Goal: Task Accomplishment & Management: Manage account settings

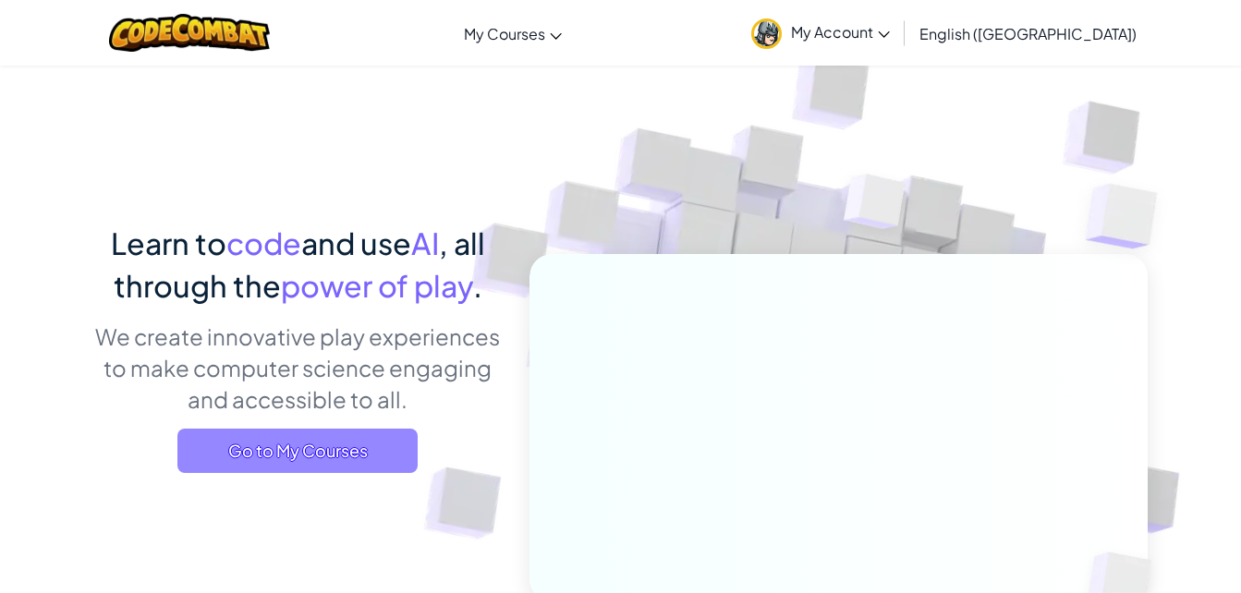
click at [371, 454] on span "Go to My Courses" at bounding box center [297, 451] width 240 height 44
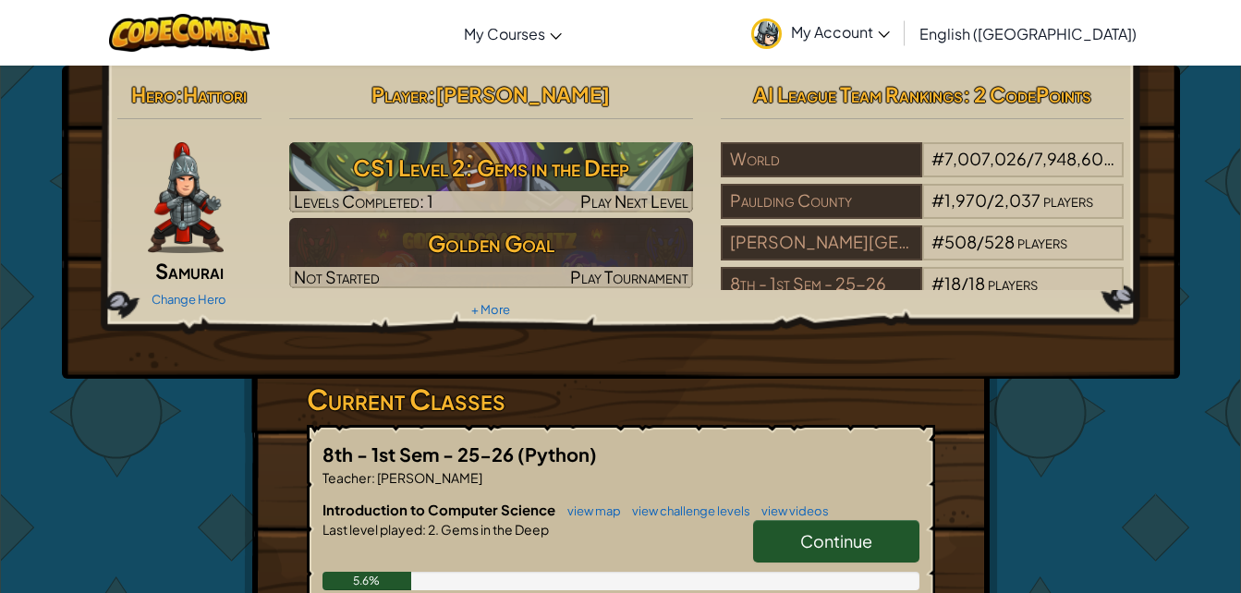
click at [853, 526] on link "Continue" at bounding box center [836, 541] width 166 height 42
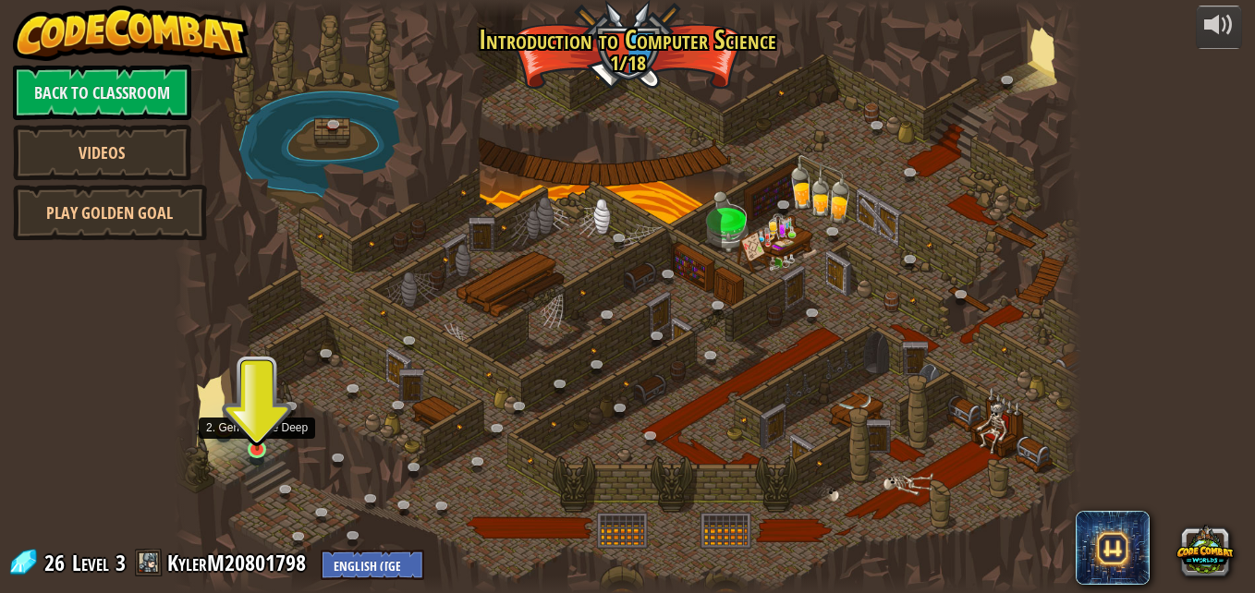
click at [255, 450] on img at bounding box center [257, 426] width 21 height 49
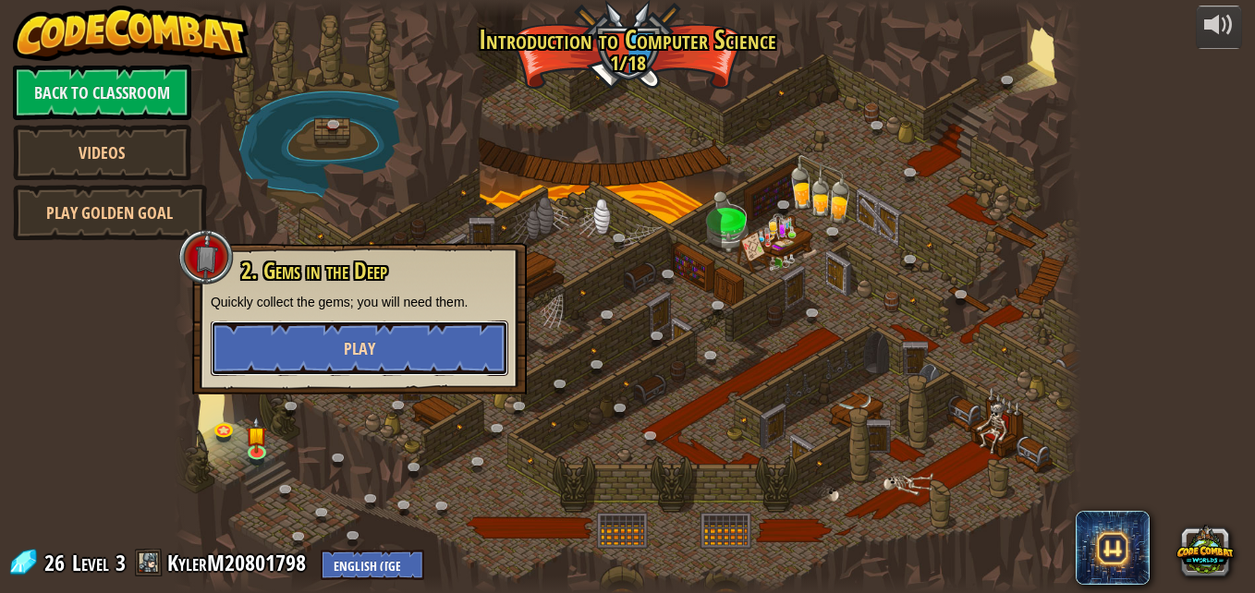
click at [300, 330] on button "Play" at bounding box center [359, 348] width 297 height 55
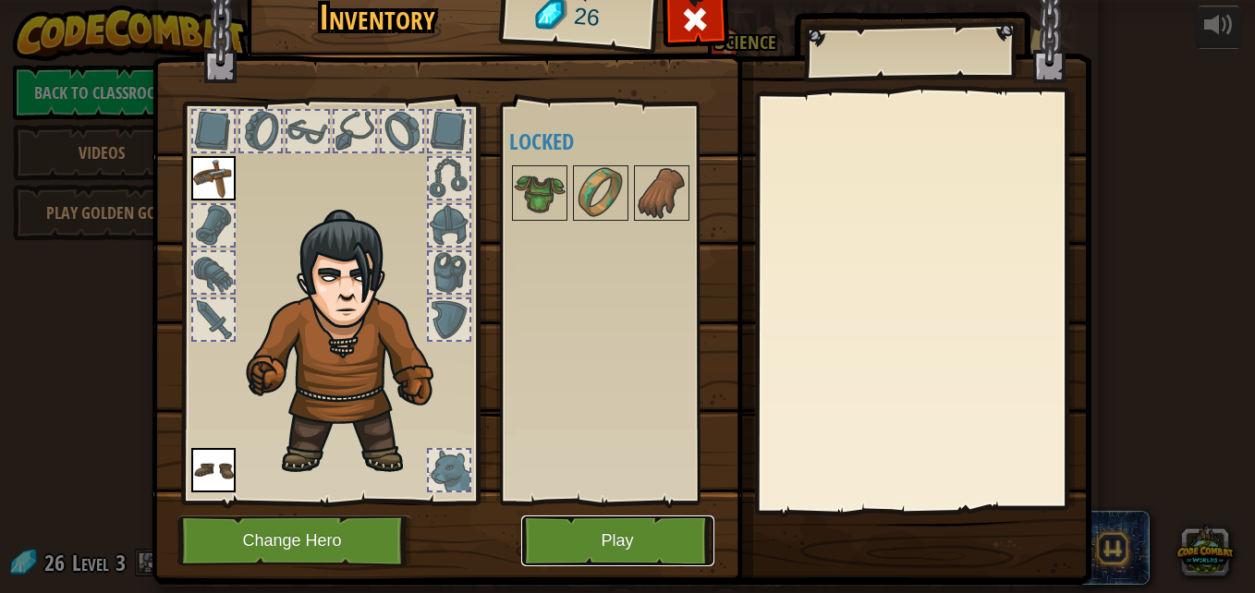
click at [600, 532] on button "Play" at bounding box center [617, 540] width 193 height 51
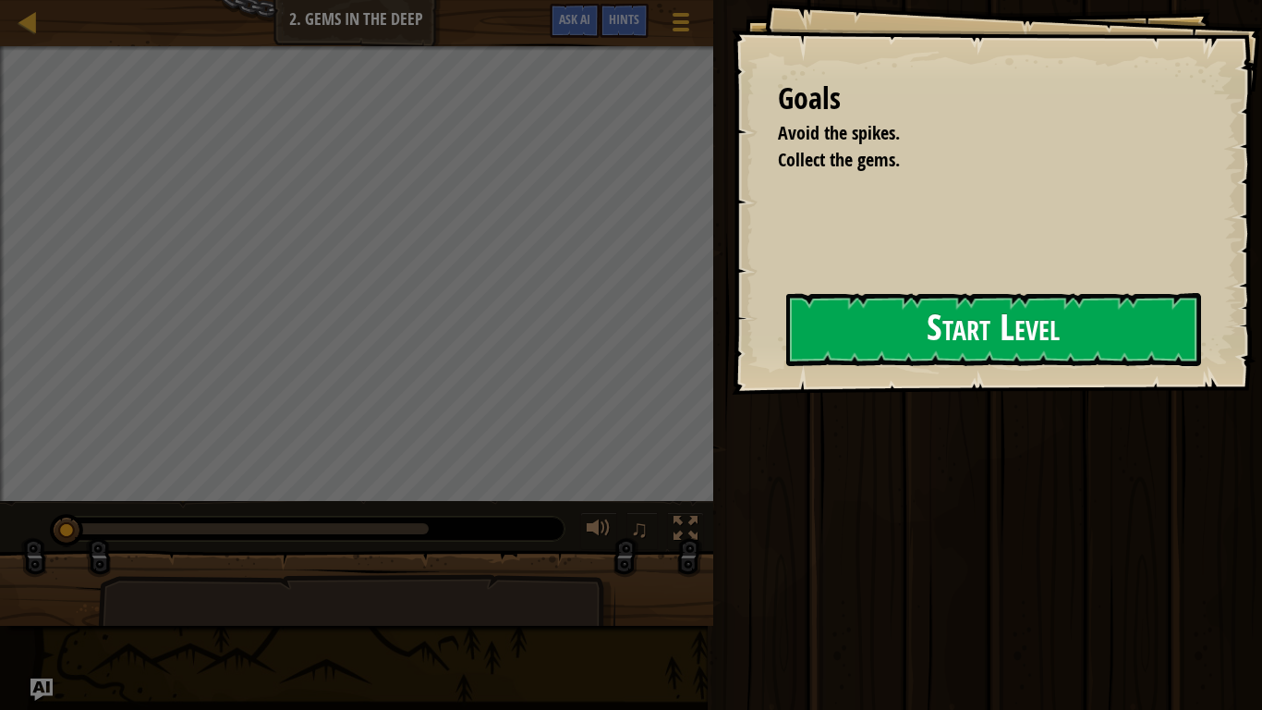
click at [836, 321] on button "Start Level" at bounding box center [993, 329] width 415 height 73
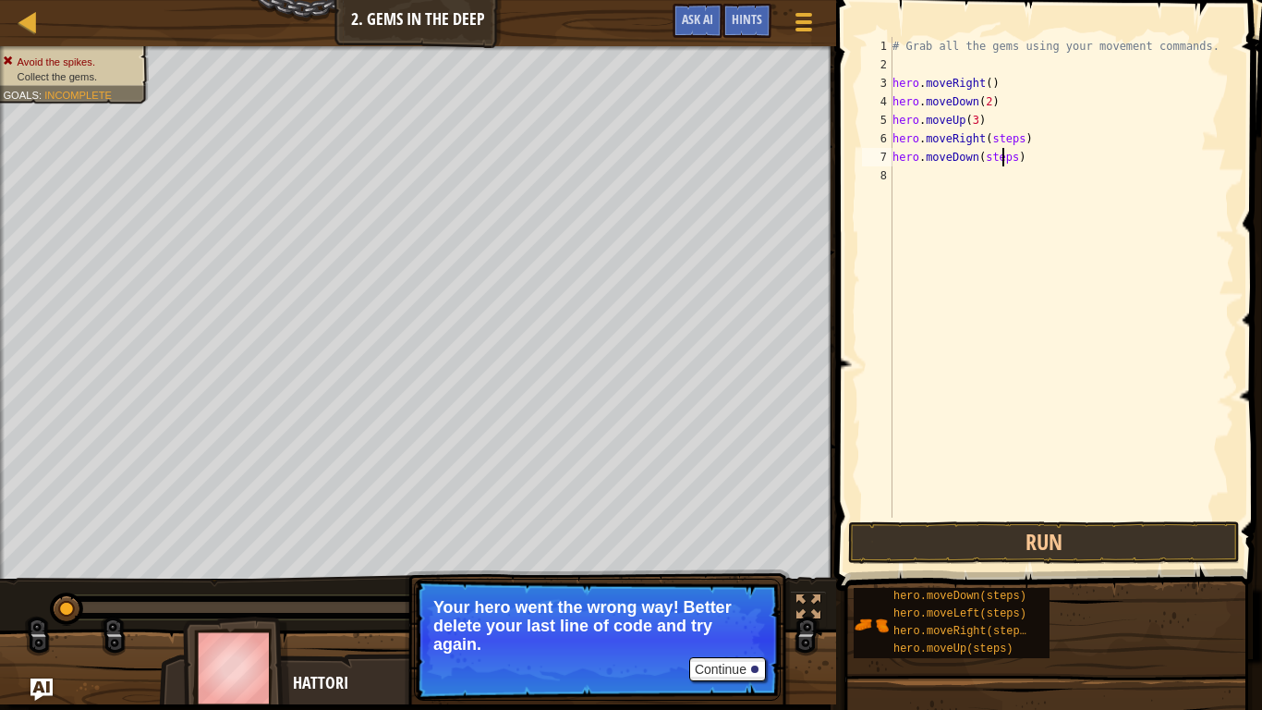
click at [1005, 153] on div "# Grab all the gems using your movement commands. hero . moveRight ( ) hero . m…" at bounding box center [1062, 295] width 346 height 517
click at [1011, 130] on div "# Grab all the gems using your movement commands. hero . moveRight ( ) hero . m…" at bounding box center [1062, 295] width 346 height 517
click at [1017, 544] on button "Run" at bounding box center [1044, 542] width 392 height 42
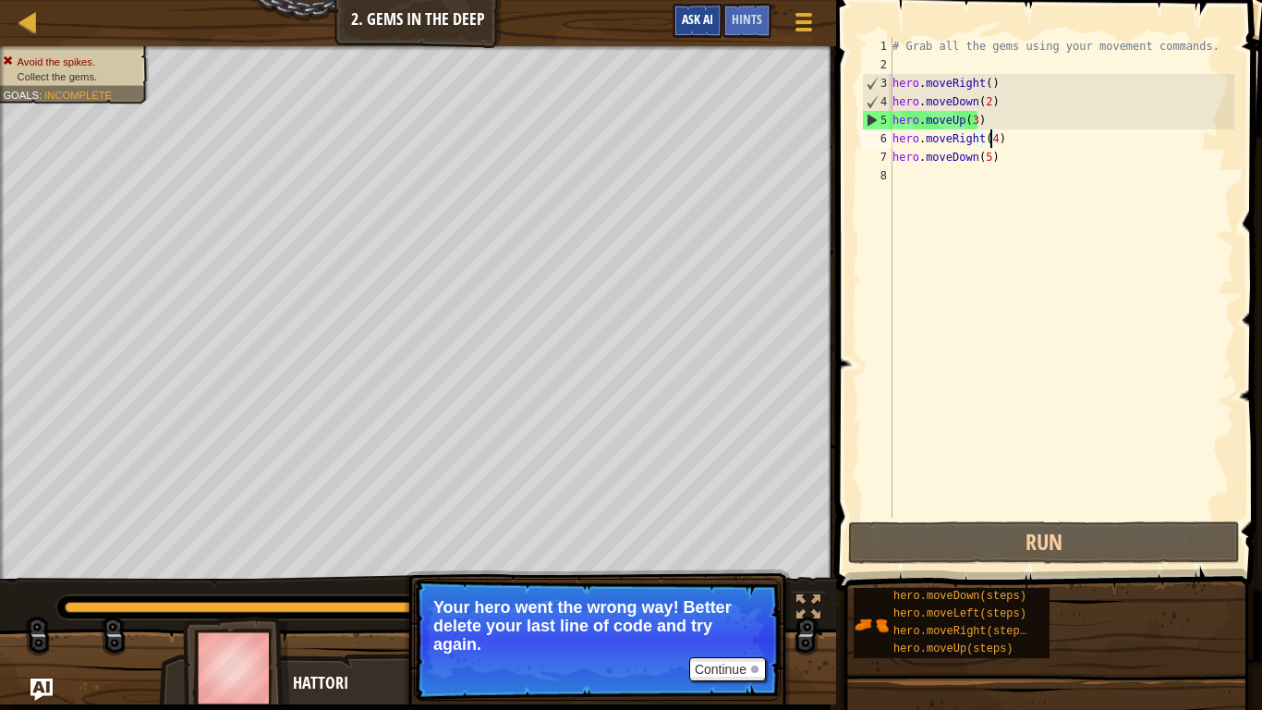
click at [699, 5] on div "Map Introduction to Computer Science 2. Gems in the Deep Game Menu Done Hints A…" at bounding box center [418, 23] width 836 height 46
click at [757, 592] on div at bounding box center [754, 668] width 7 height 7
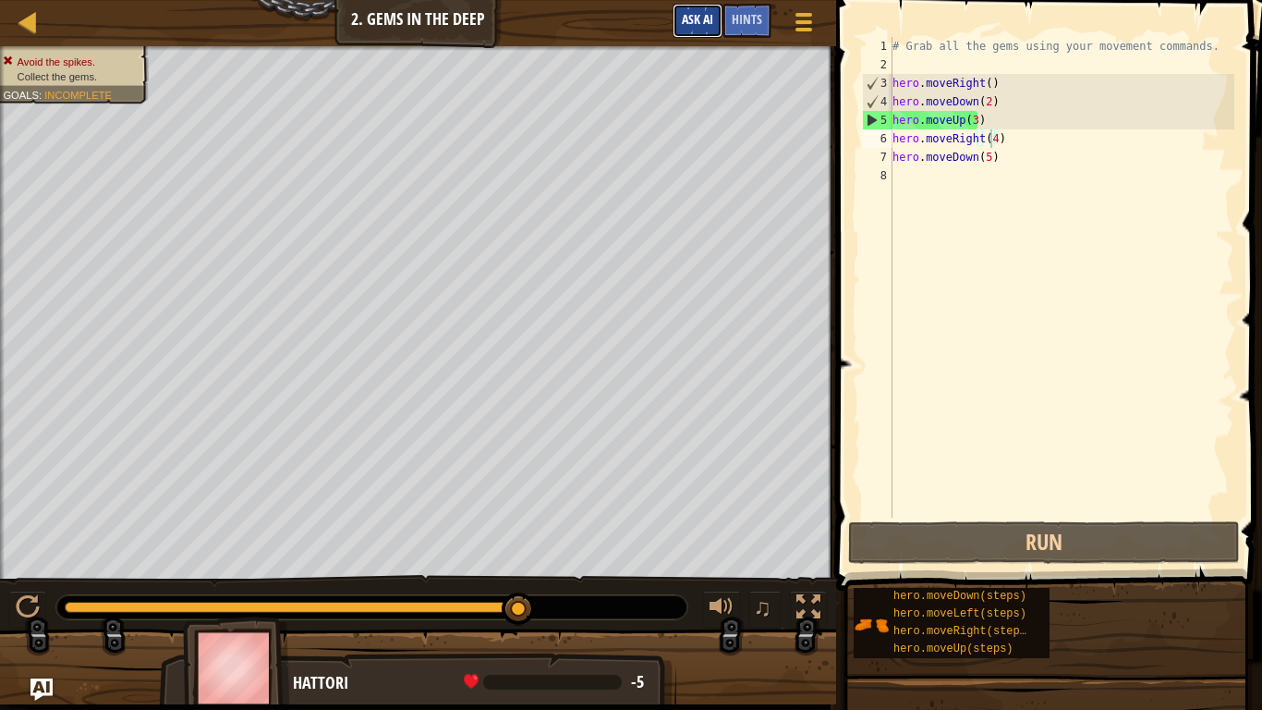
click at [688, 19] on span "Ask AI" at bounding box center [697, 19] width 31 height 18
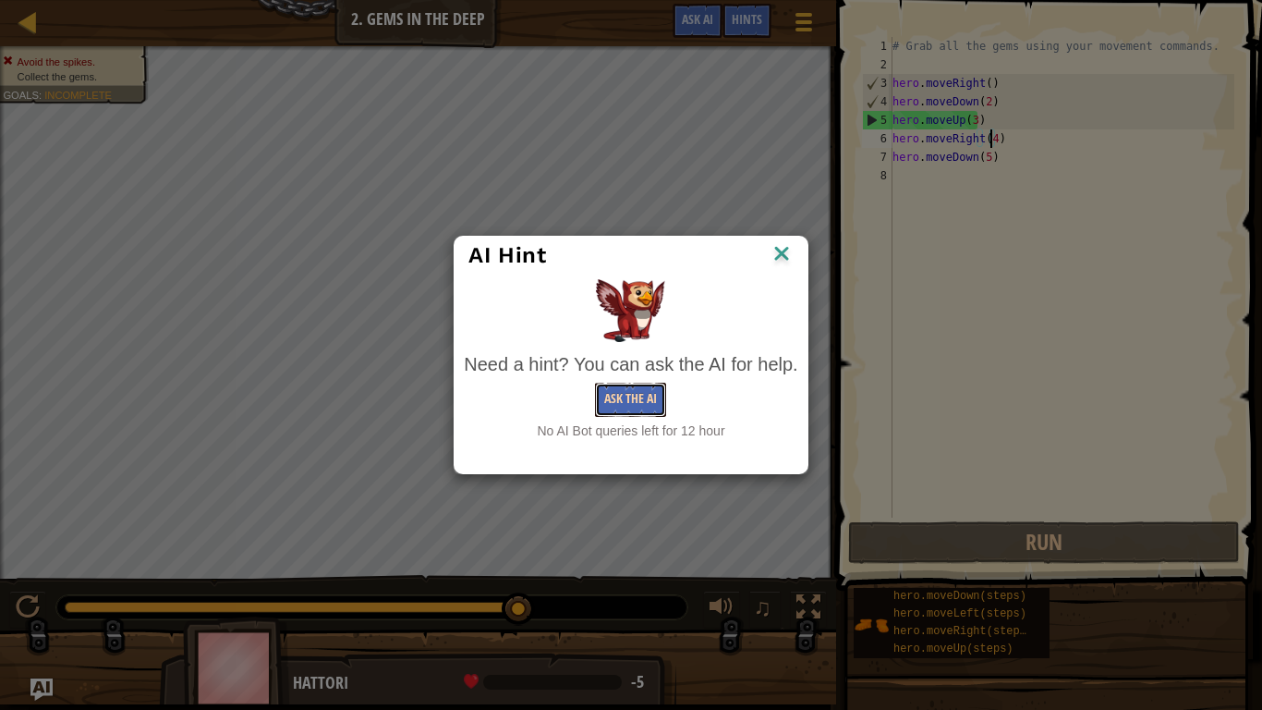
click at [652, 406] on button "Ask the AI" at bounding box center [630, 399] width 71 height 34
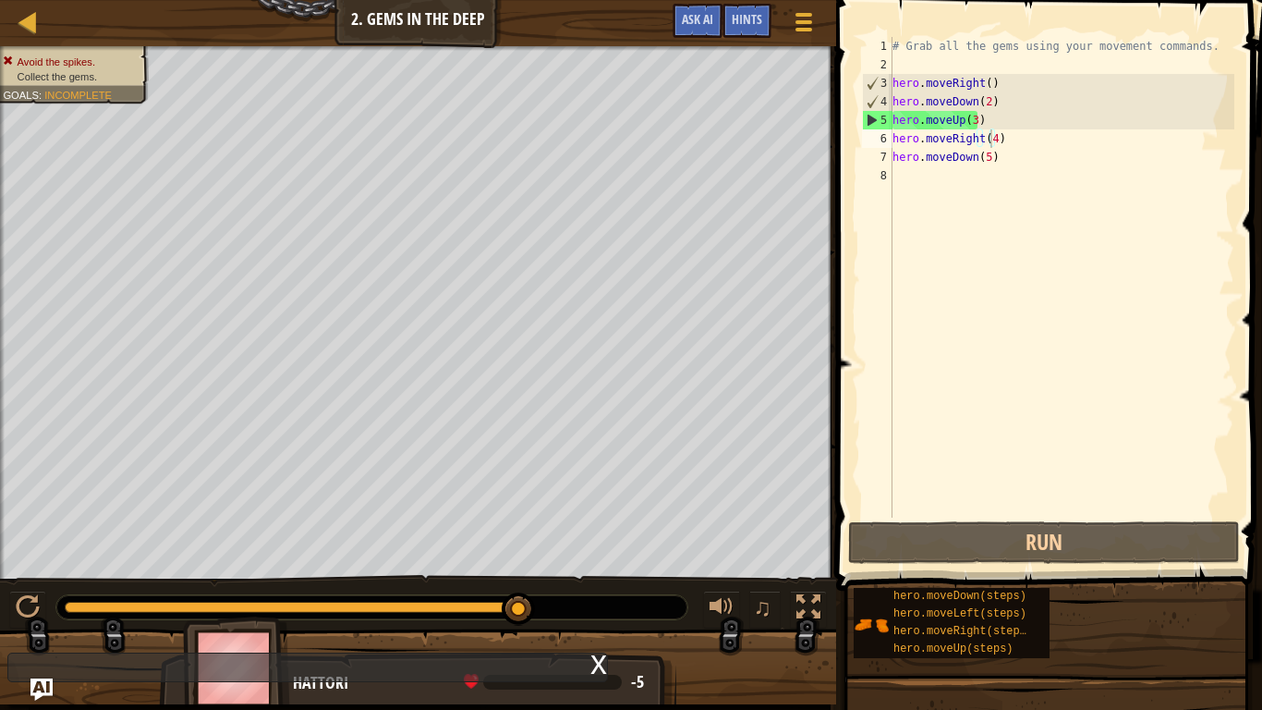
click at [944, 520] on span at bounding box center [1051, 268] width 441 height 645
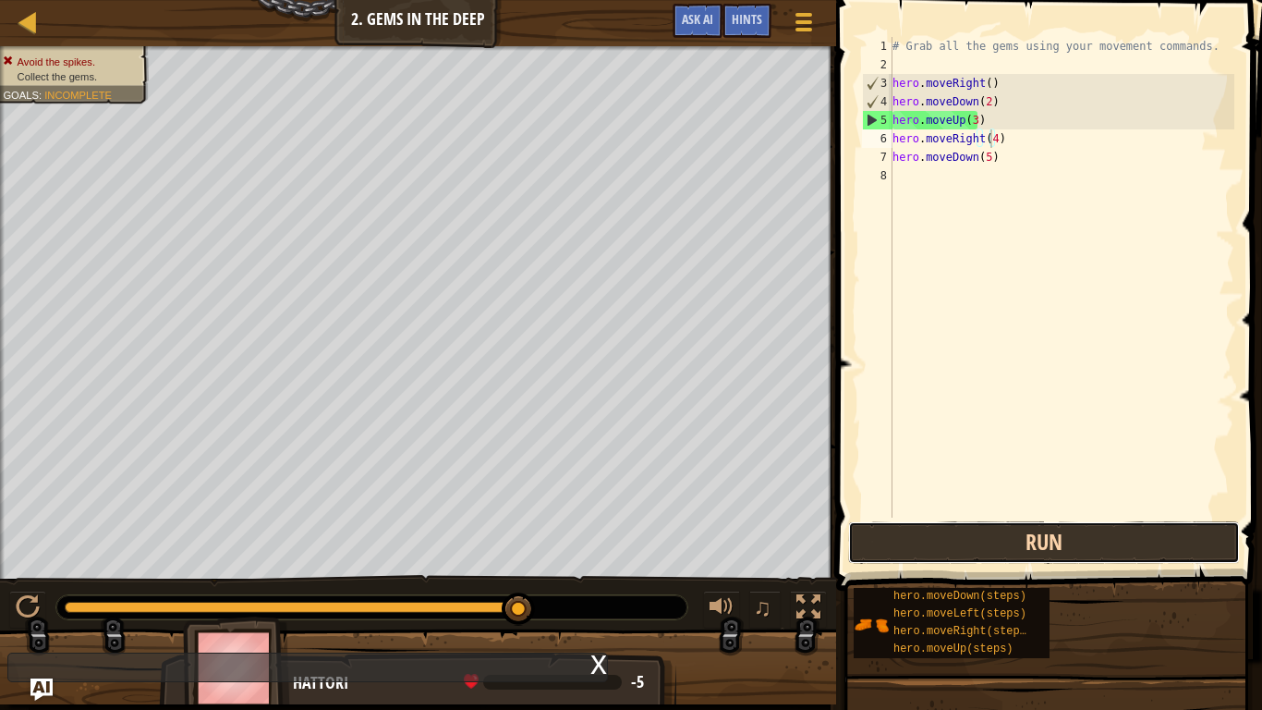
click at [944, 524] on button "Run" at bounding box center [1044, 542] width 392 height 42
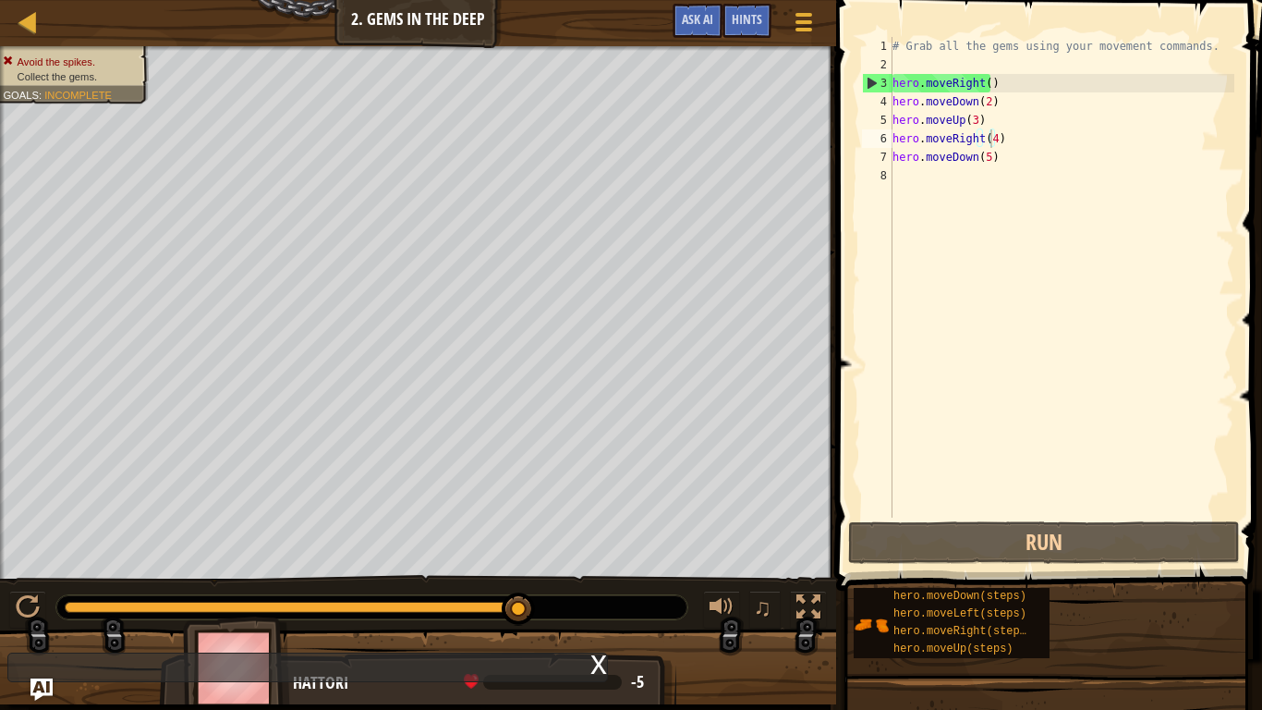
click at [597, 592] on div "x" at bounding box center [598, 662] width 17 height 18
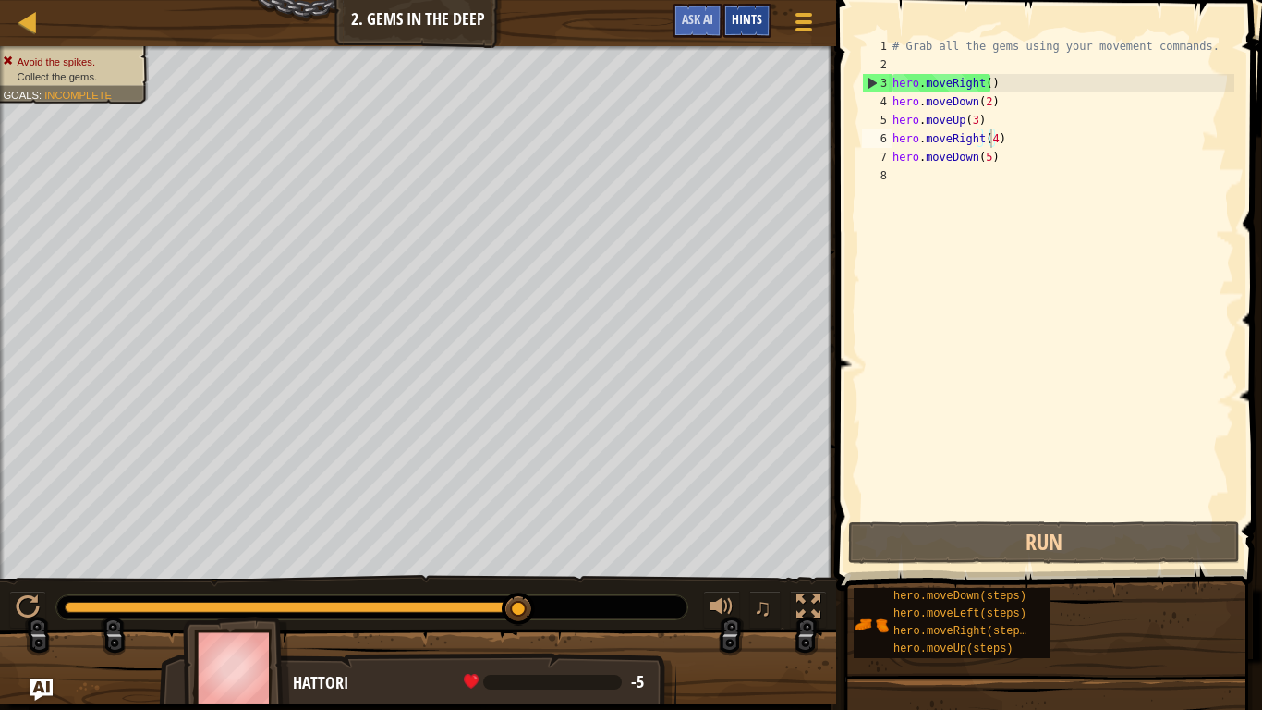
click at [737, 26] on span "Hints" at bounding box center [747, 19] width 30 height 18
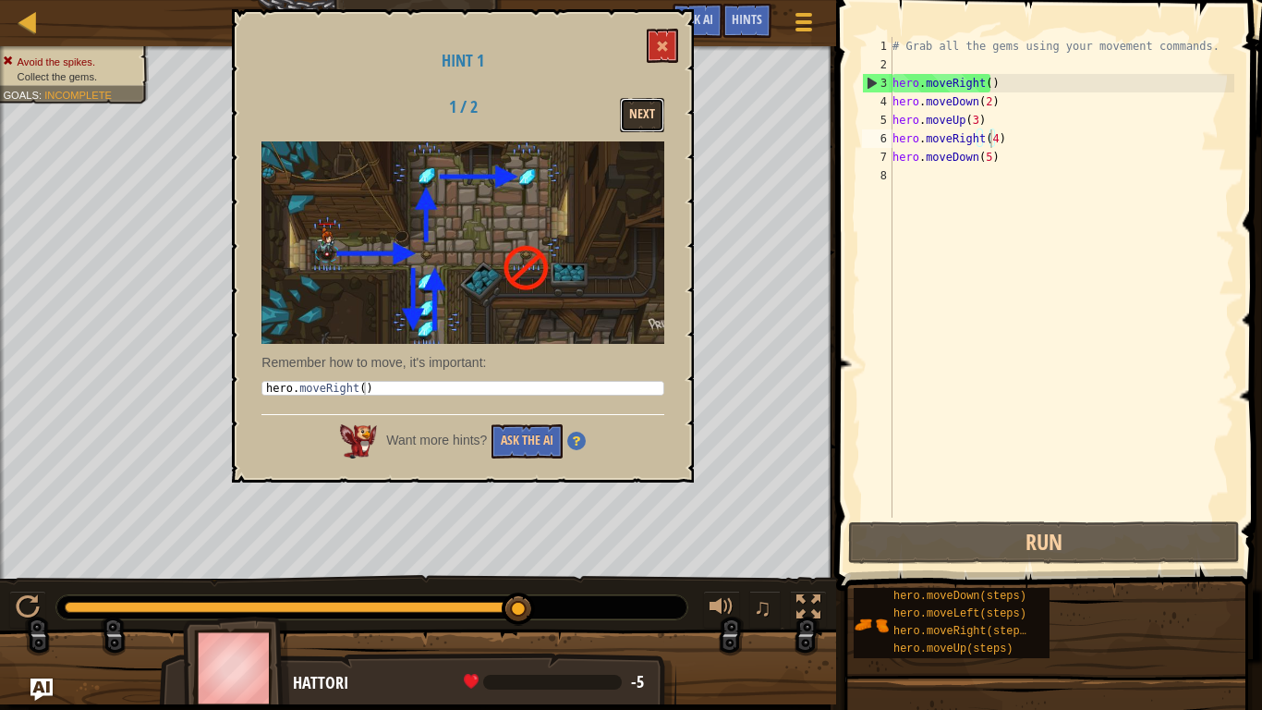
click at [629, 120] on button "Next" at bounding box center [642, 115] width 44 height 34
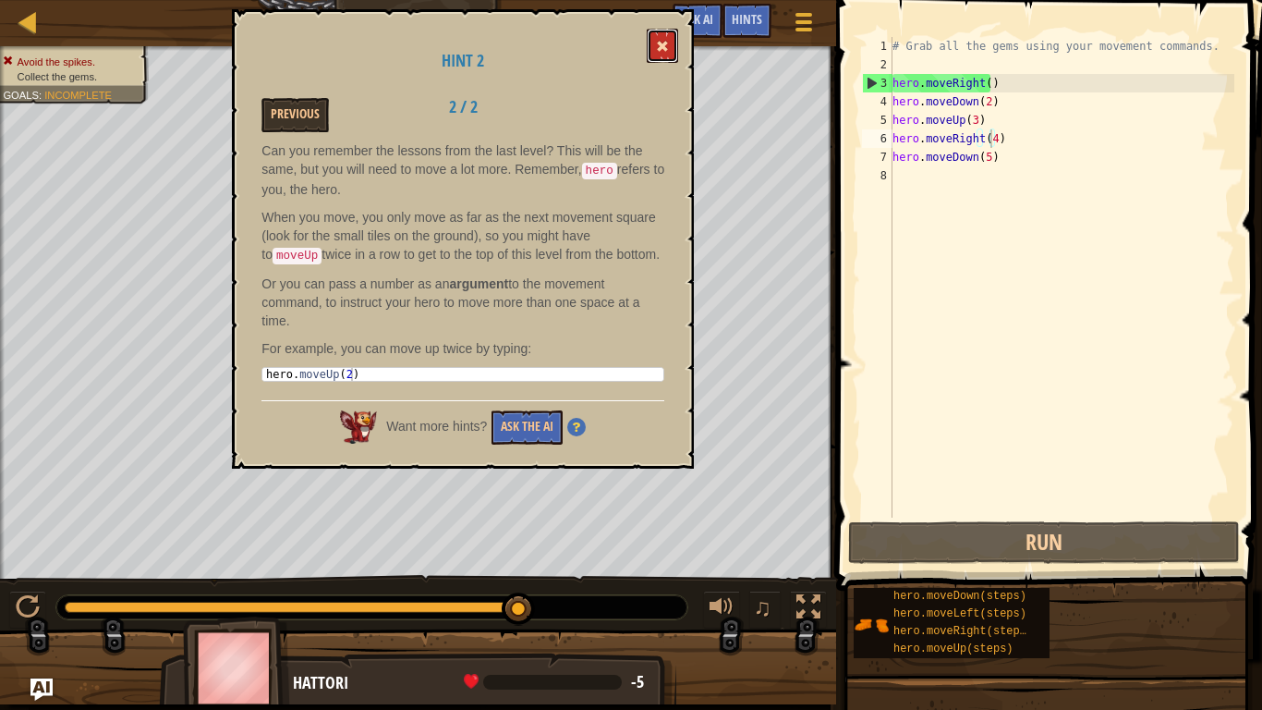
click at [674, 44] on button at bounding box center [662, 46] width 31 height 34
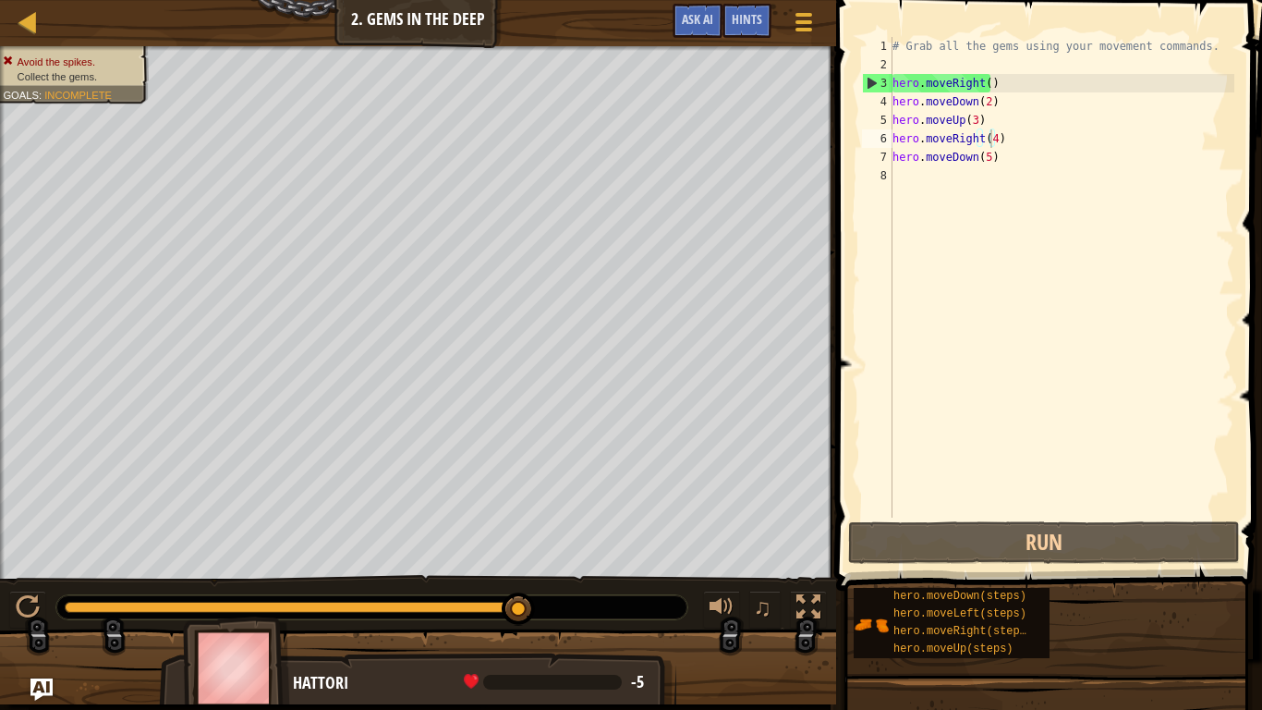
click at [981, 93] on div "# Grab all the gems using your movement commands. hero . moveRight ( ) hero . m…" at bounding box center [1062, 295] width 346 height 517
click at [968, 115] on div "# Grab all the gems using your movement commands. hero . moveRight ( ) hero . m…" at bounding box center [1062, 295] width 346 height 517
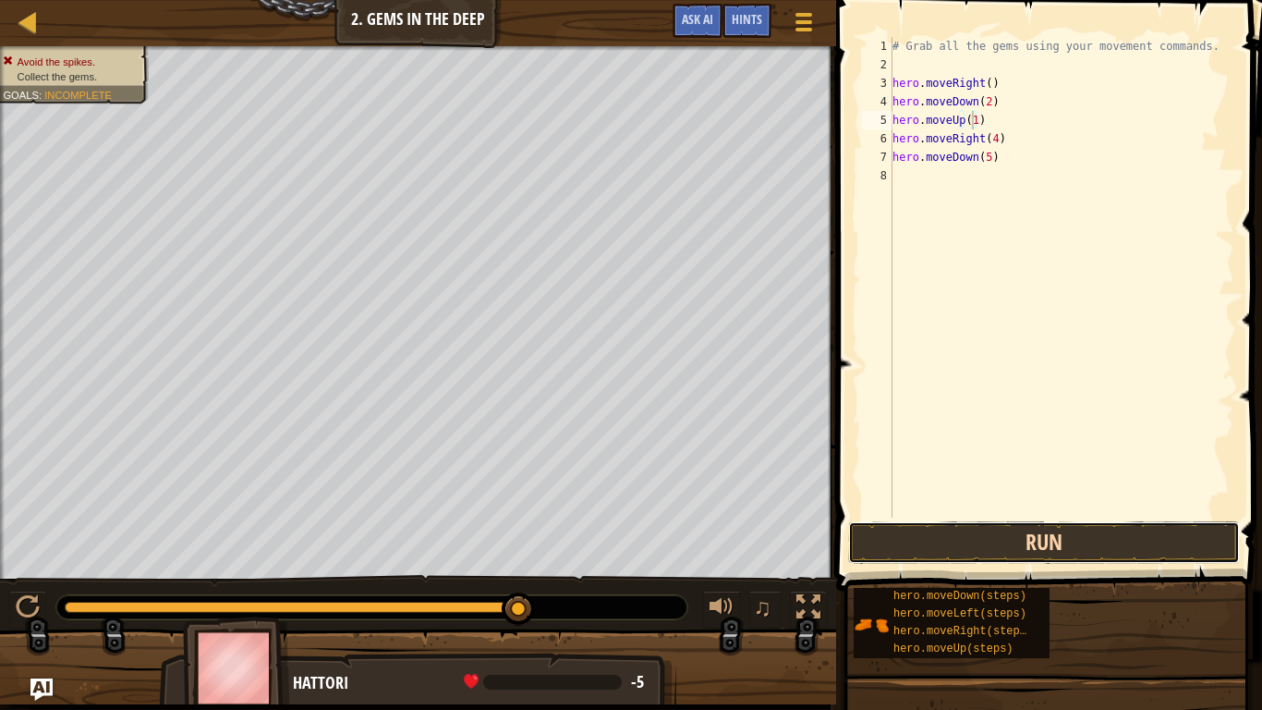
click at [1061, 533] on button "Run" at bounding box center [1044, 542] width 392 height 42
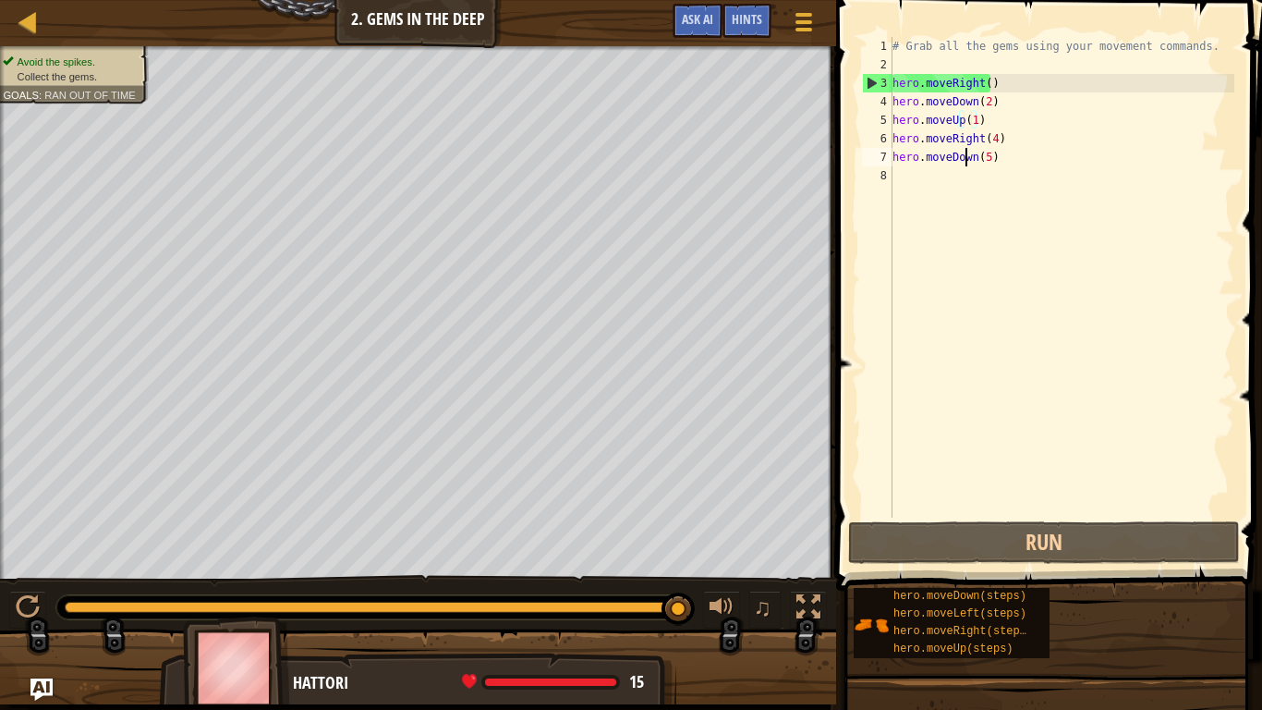
click at [968, 157] on div "# Grab all the gems using your movement commands. hero . moveRight ( ) hero . m…" at bounding box center [1062, 295] width 346 height 517
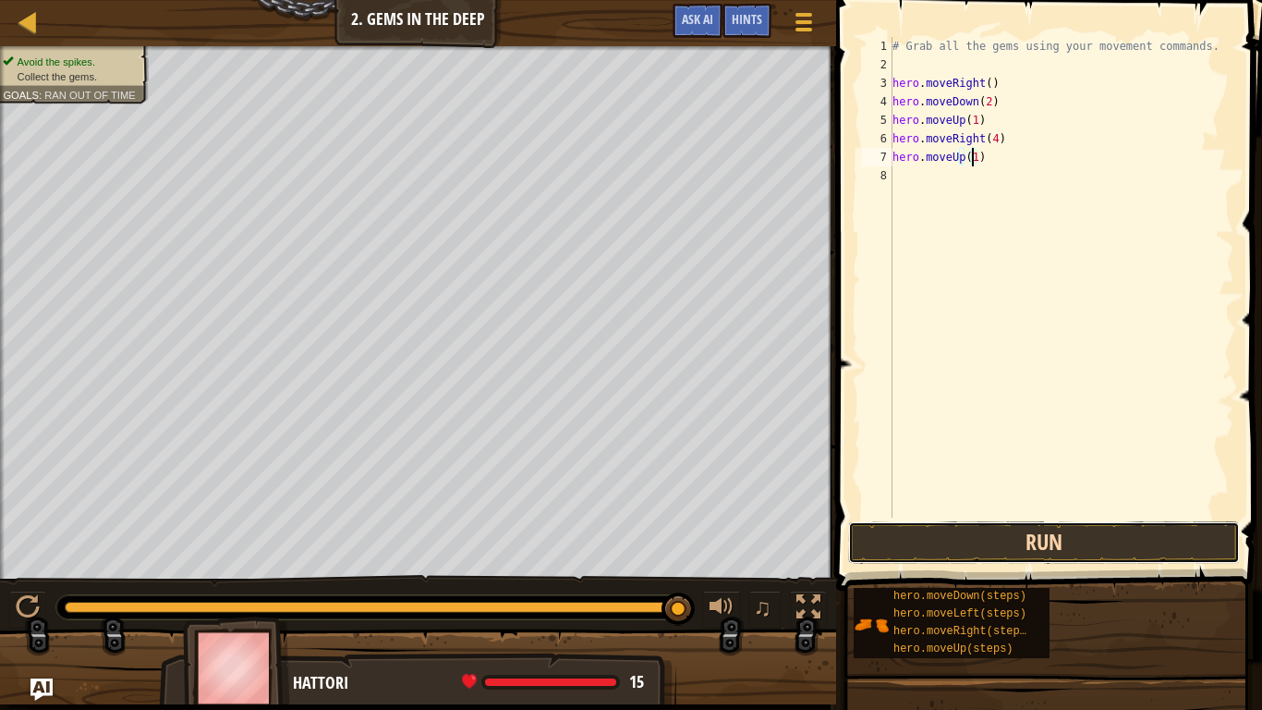
click at [982, 538] on button "Run" at bounding box center [1044, 542] width 392 height 42
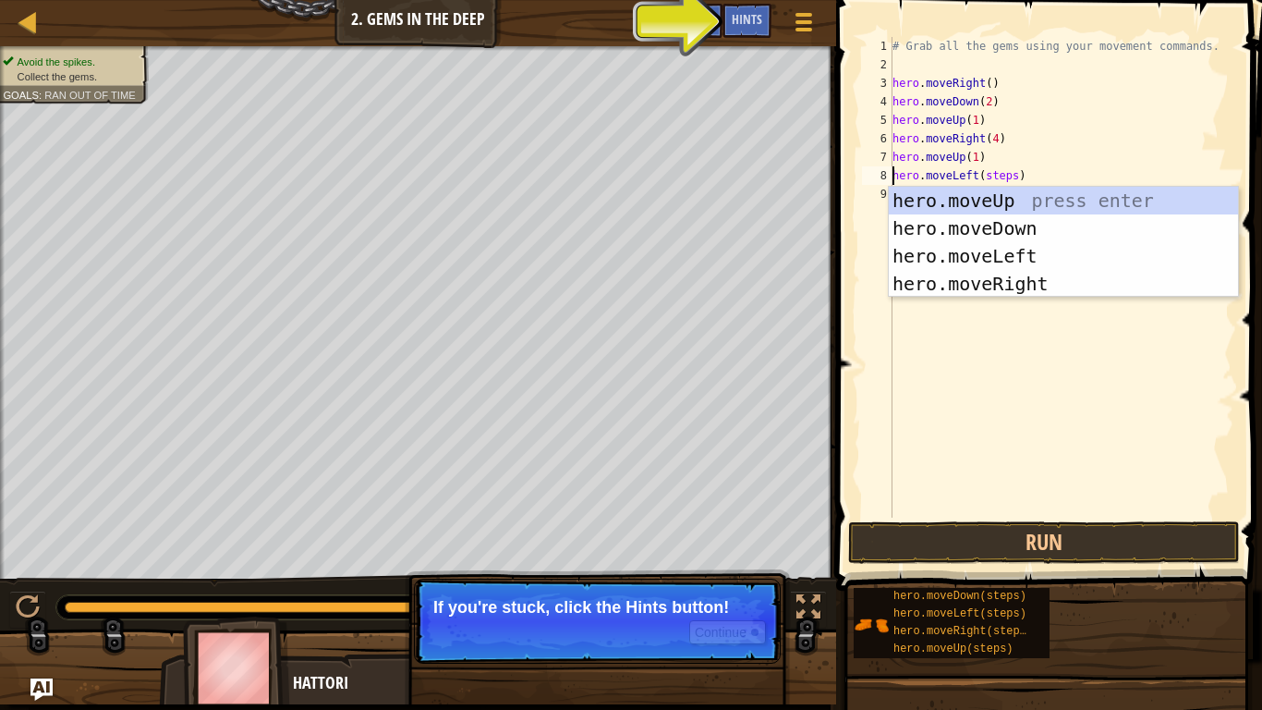
click at [998, 176] on div "# Grab all the gems using your movement commands. hero . moveRight ( ) hero . m…" at bounding box center [1062, 295] width 346 height 517
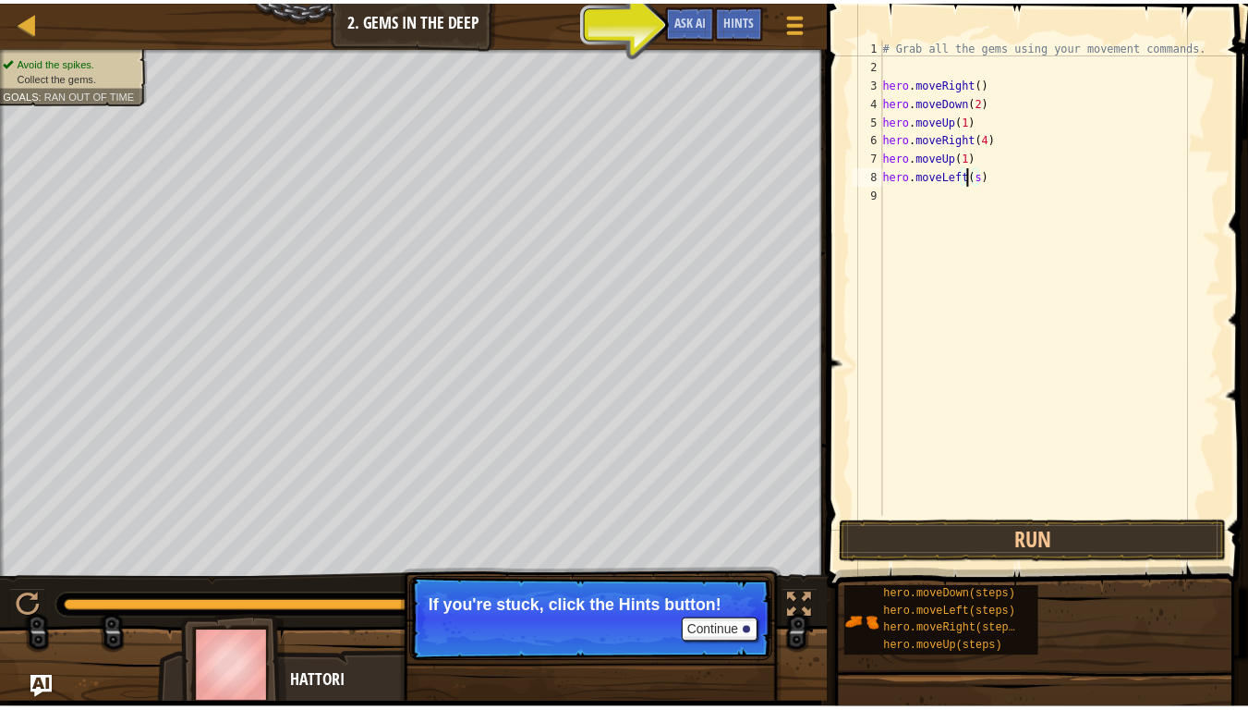
scroll to position [8, 7]
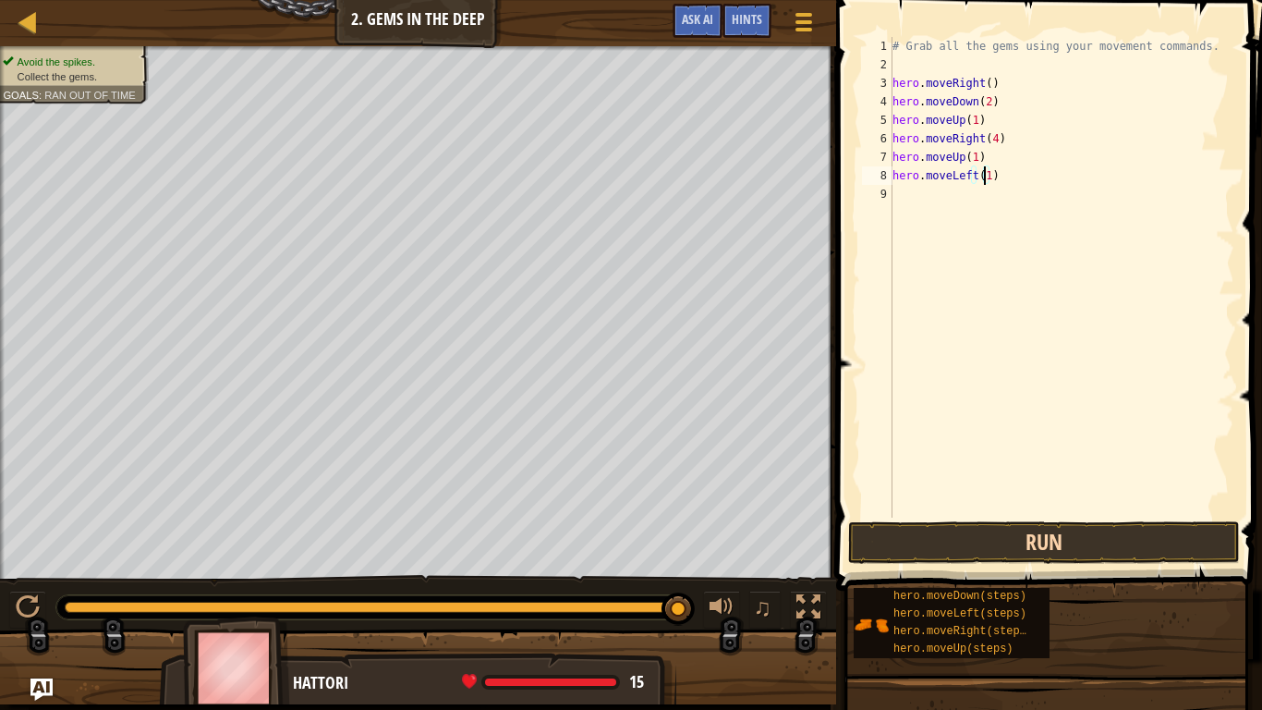
type textarea "hero.moveLeft(1)"
drag, startPoint x: 883, startPoint y: 552, endPoint x: 875, endPoint y: 547, distance: 9.5
click at [875, 547] on button "Run" at bounding box center [1044, 542] width 392 height 42
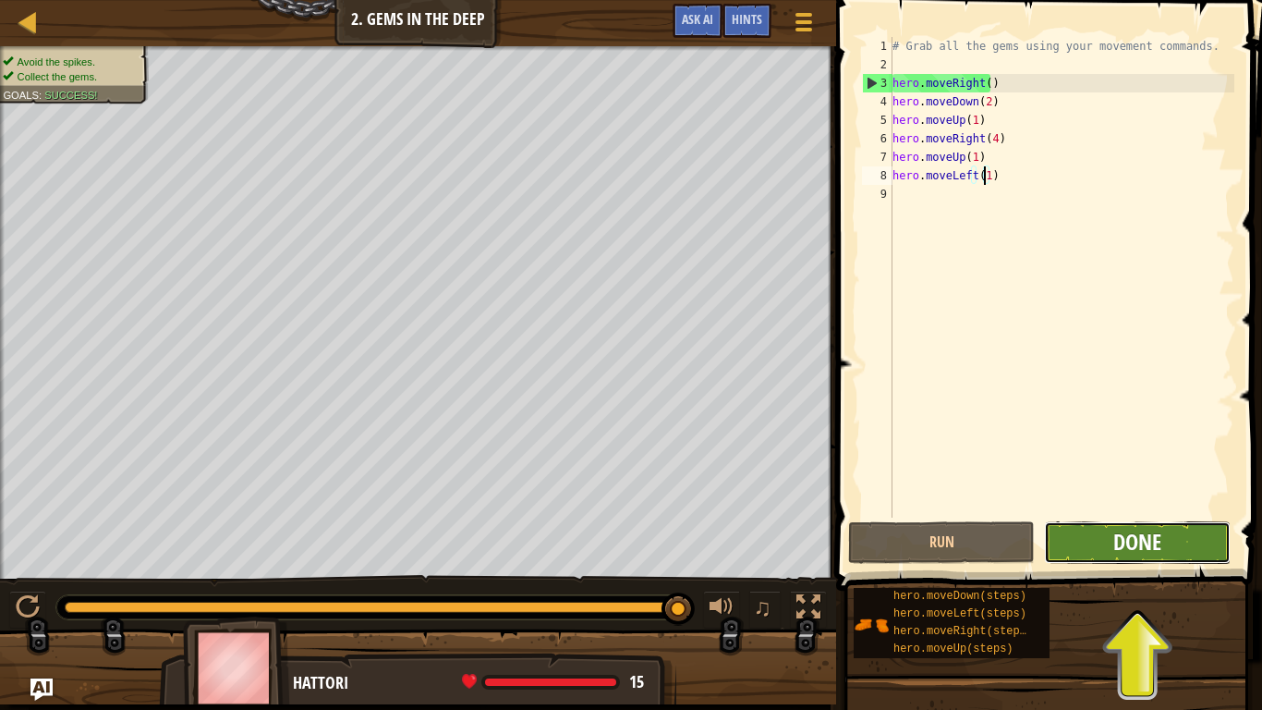
click at [1149, 539] on span "Done" at bounding box center [1137, 542] width 48 height 30
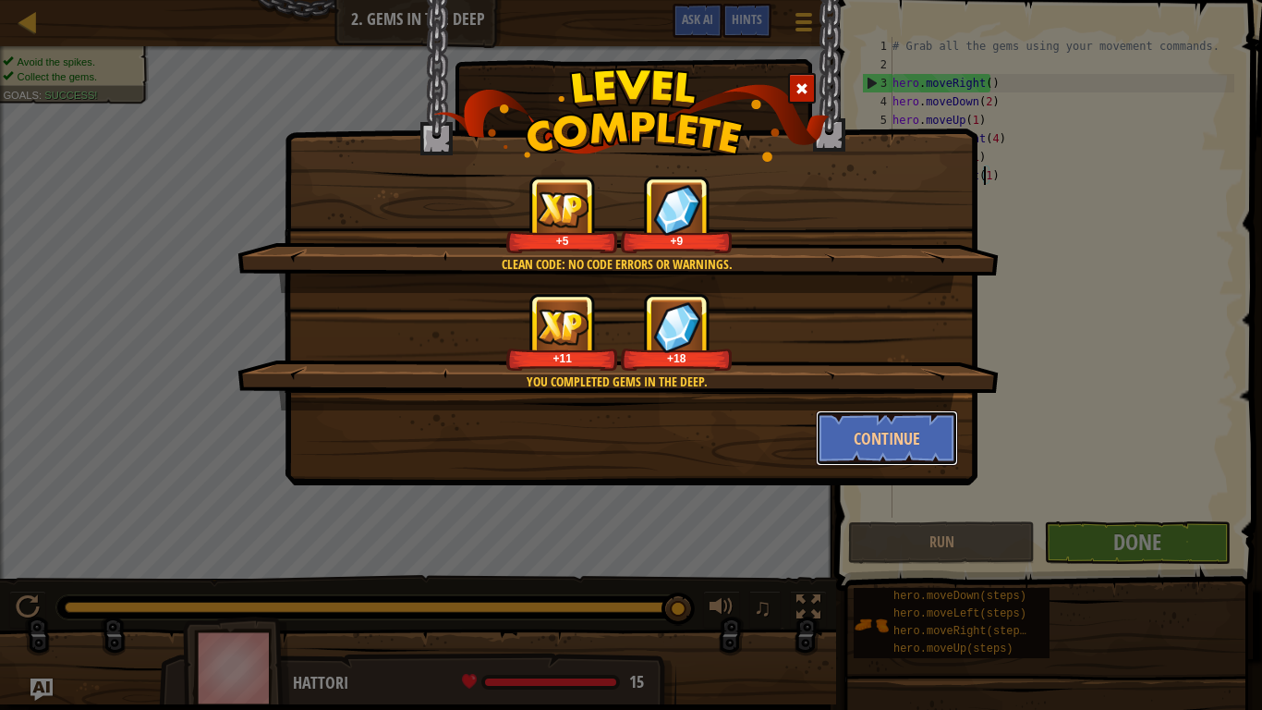
click at [897, 418] on button "Continue" at bounding box center [887, 437] width 143 height 55
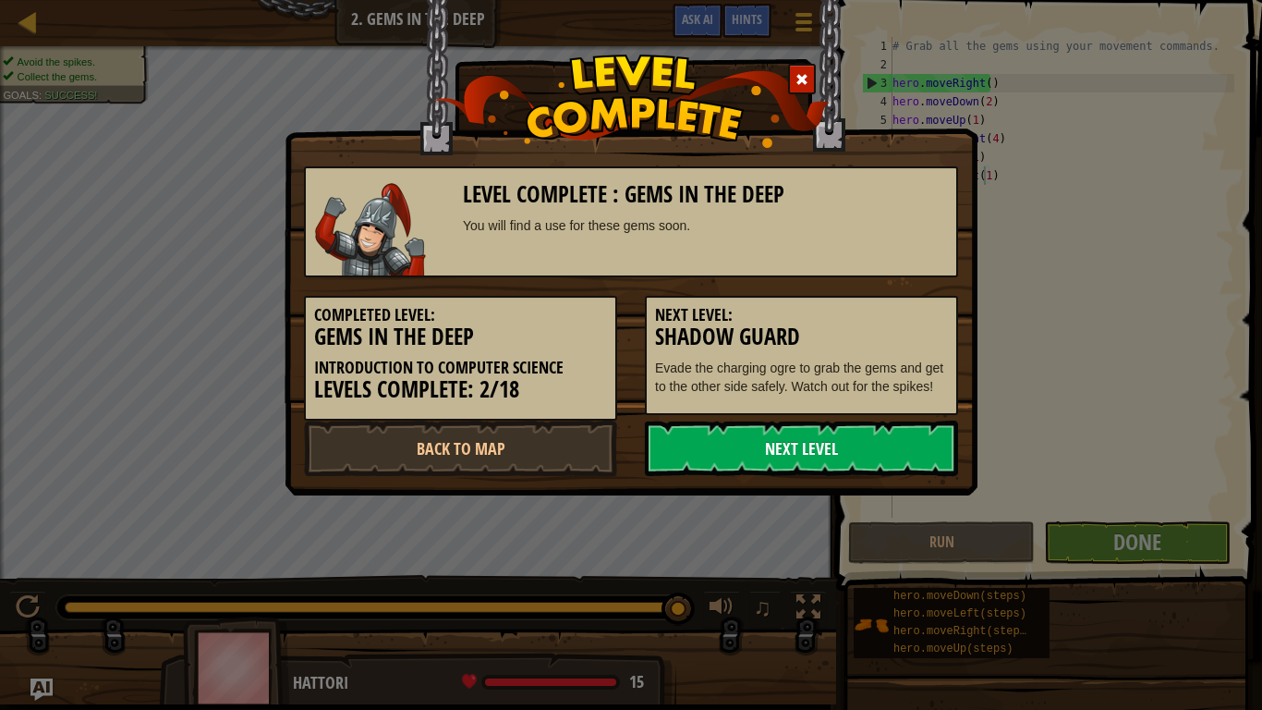
click at [795, 428] on link "Next Level" at bounding box center [801, 447] width 313 height 55
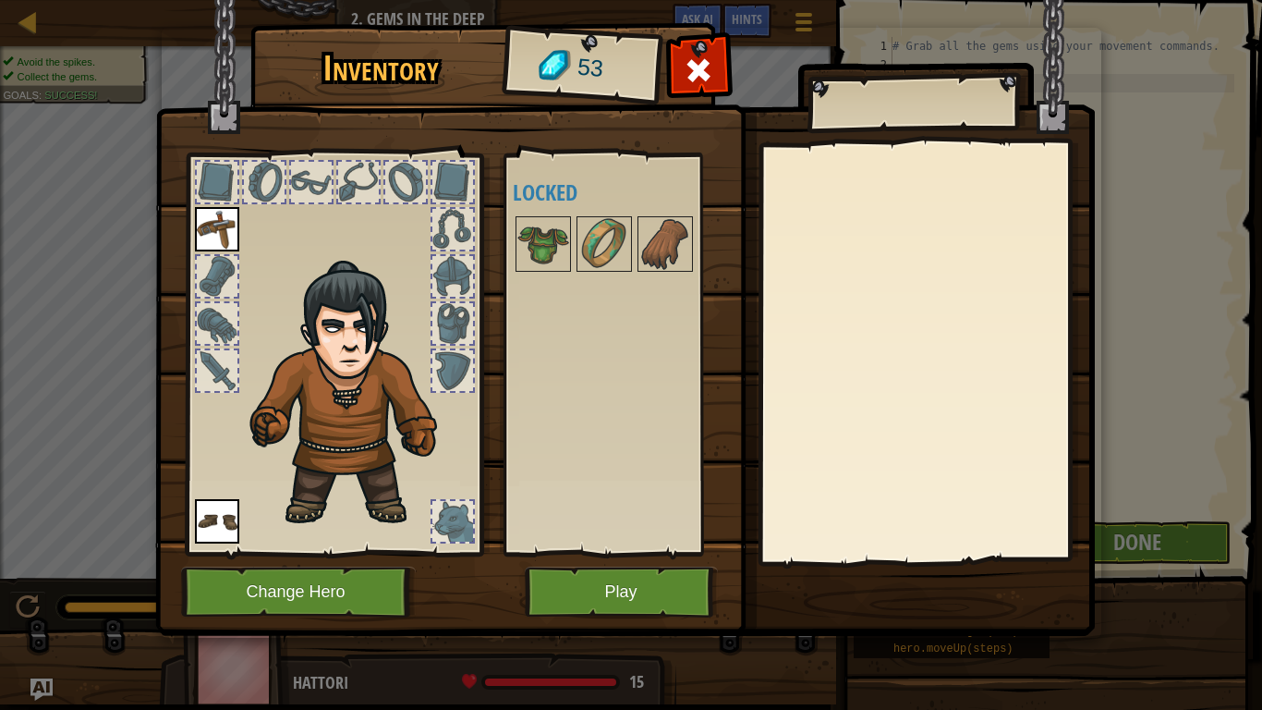
click at [446, 529] on div at bounding box center [452, 521] width 41 height 41
click at [543, 581] on button "Play" at bounding box center [621, 591] width 193 height 51
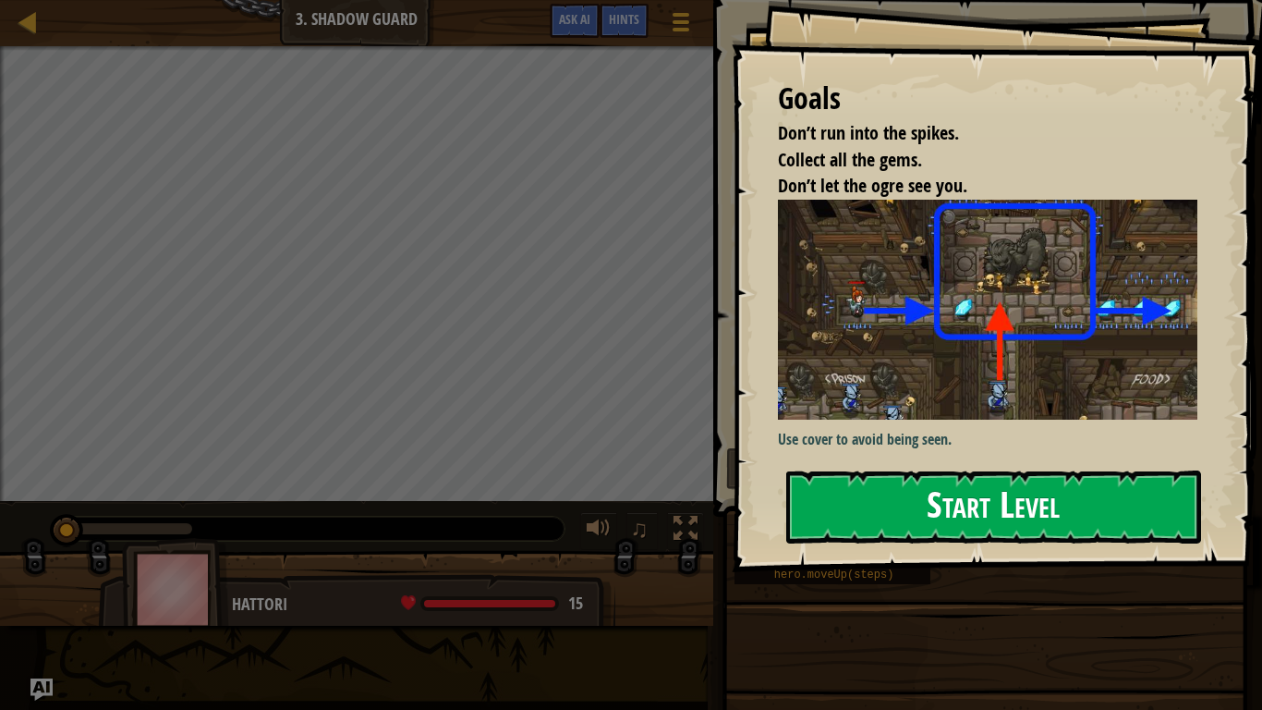
click at [861, 470] on button "Start Level" at bounding box center [993, 506] width 415 height 73
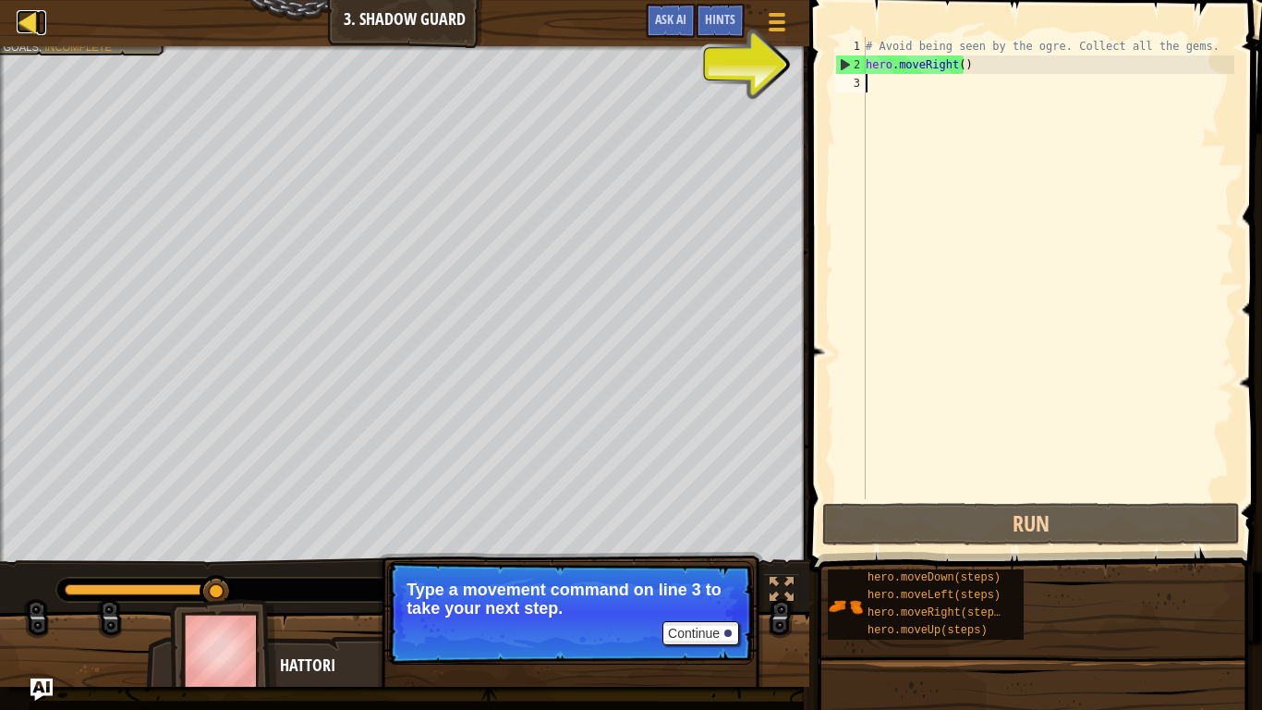
click at [24, 11] on div at bounding box center [28, 21] width 23 height 23
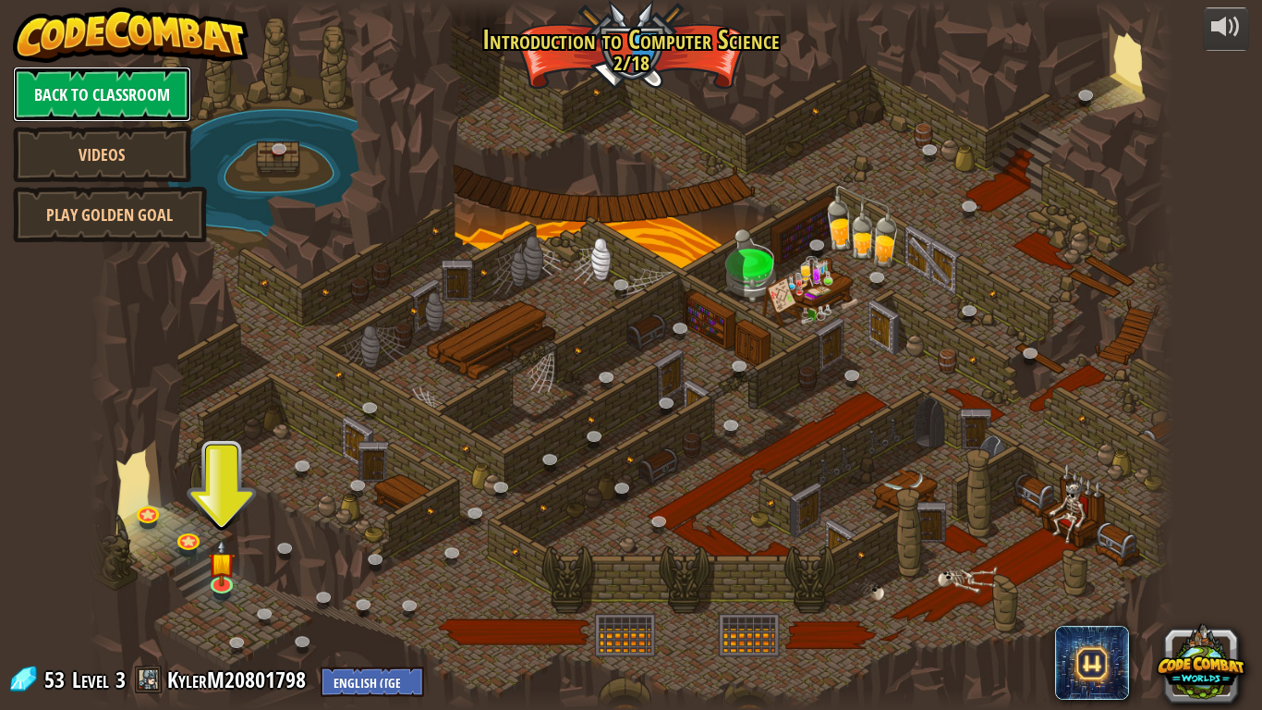
click at [103, 89] on link "Back to Classroom" at bounding box center [102, 94] width 178 height 55
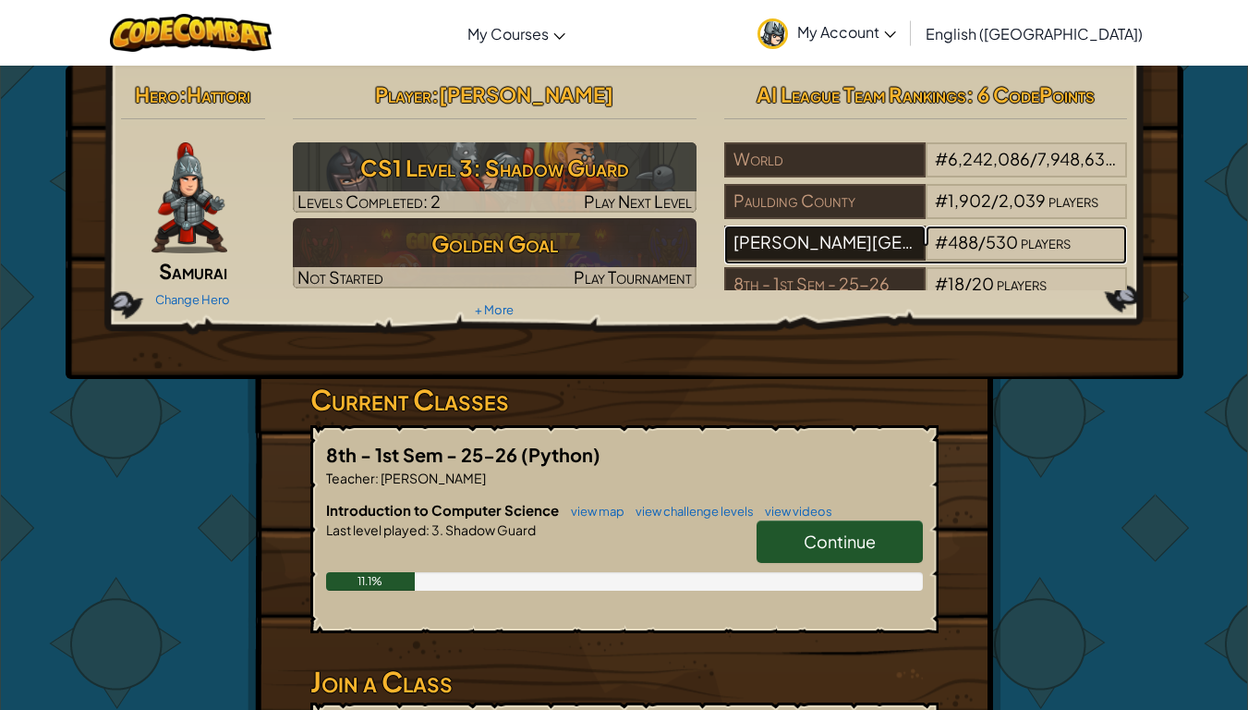
click at [815, 249] on div "[PERSON_NAME][GEOGRAPHIC_DATA]" at bounding box center [824, 242] width 201 height 35
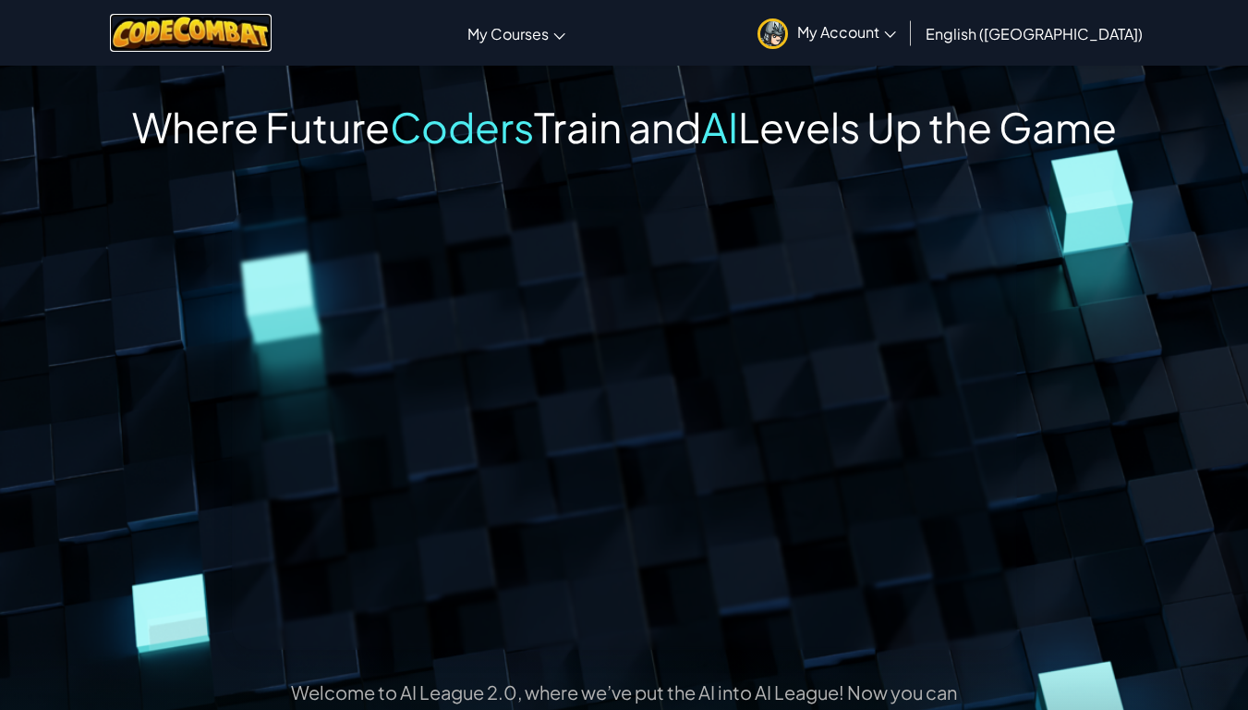
click at [237, 34] on img at bounding box center [191, 33] width 162 height 38
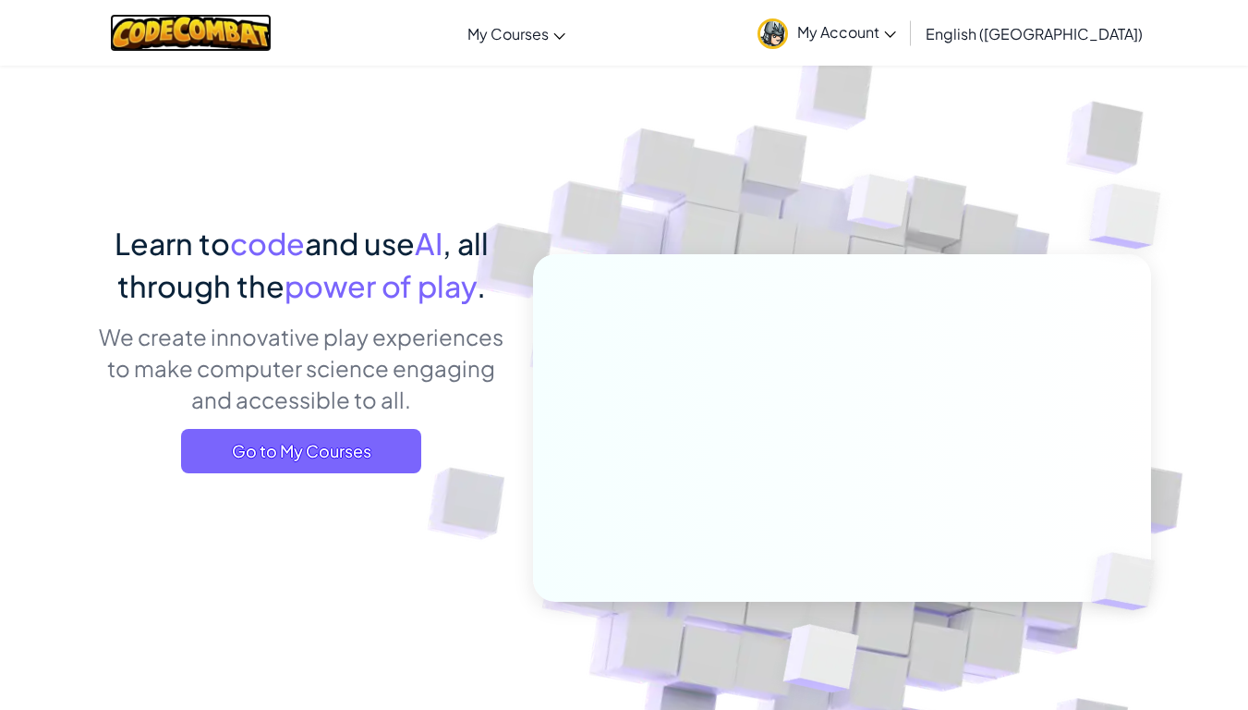
click at [224, 23] on img at bounding box center [191, 33] width 162 height 38
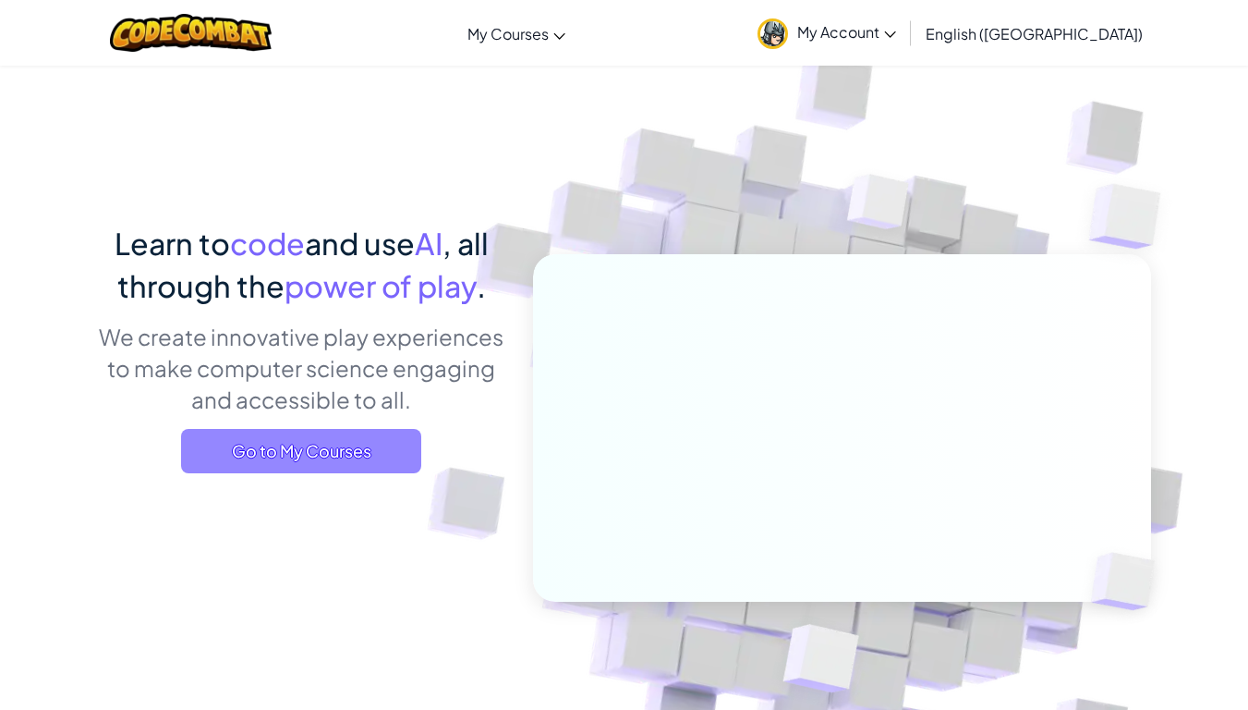
click at [353, 432] on span "Go to My Courses" at bounding box center [301, 451] width 240 height 44
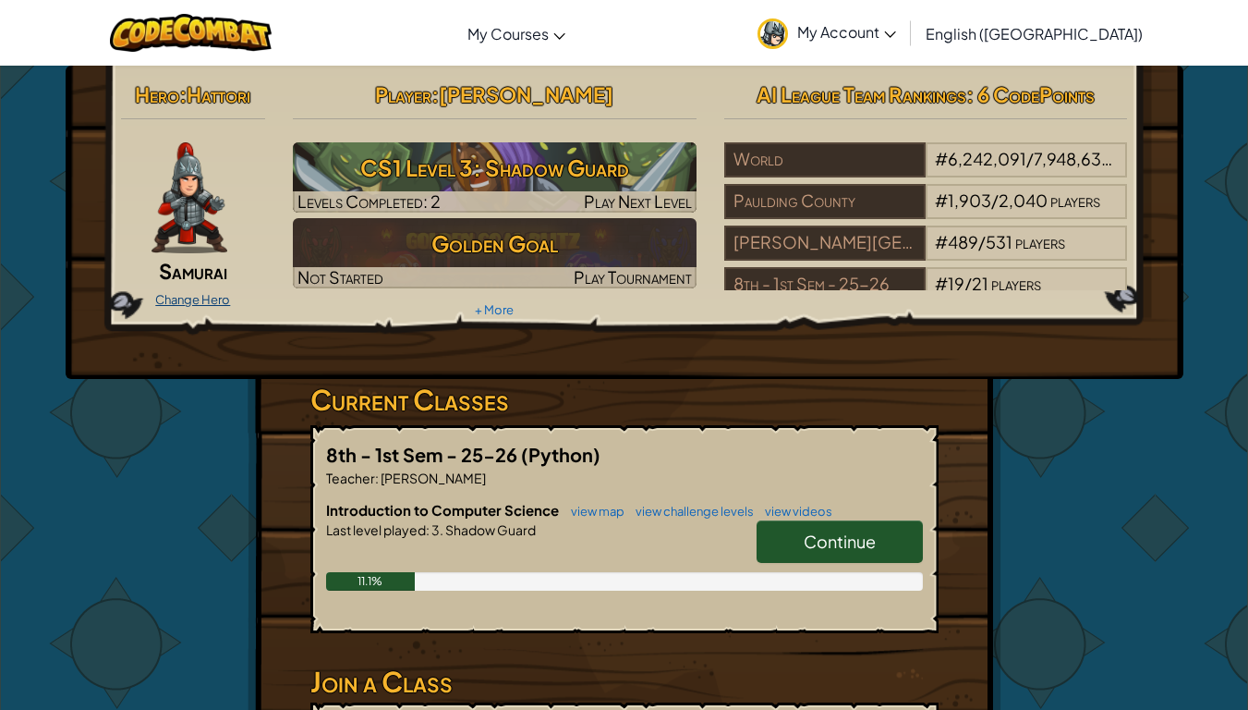
click at [212, 305] on link "Change Hero" at bounding box center [192, 299] width 75 height 15
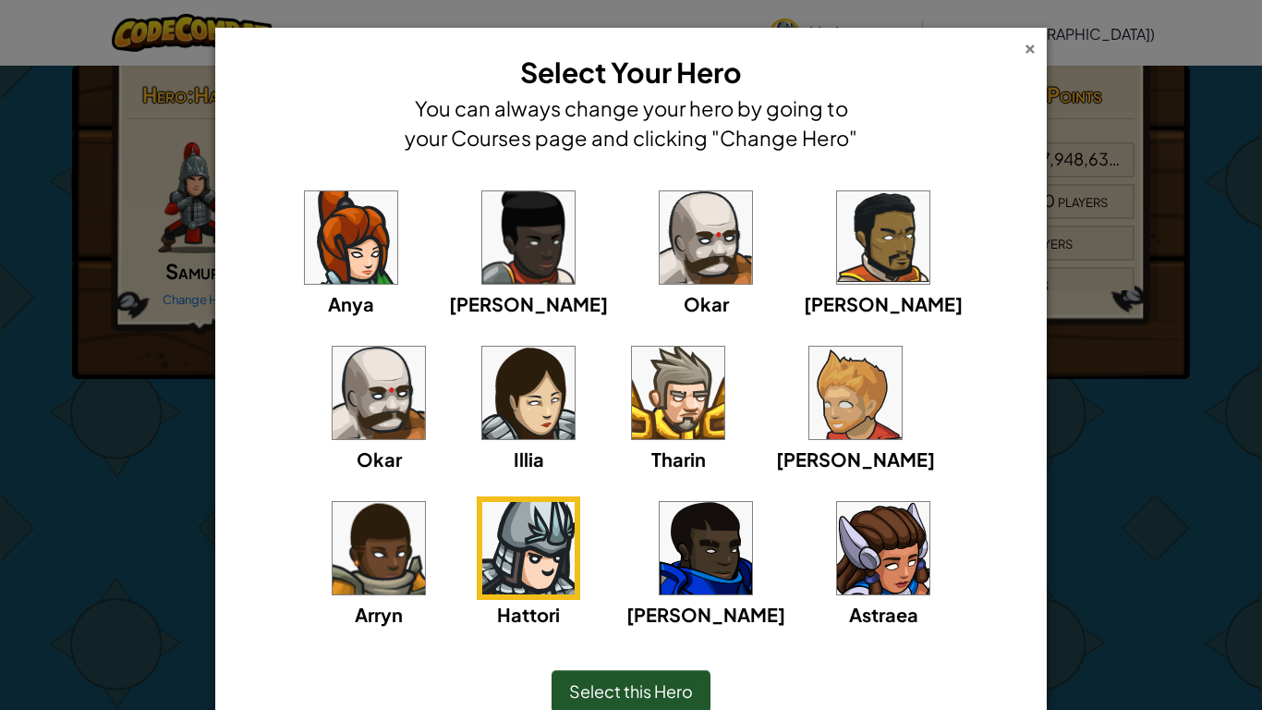
click at [1025, 43] on div "×" at bounding box center [1030, 45] width 13 height 19
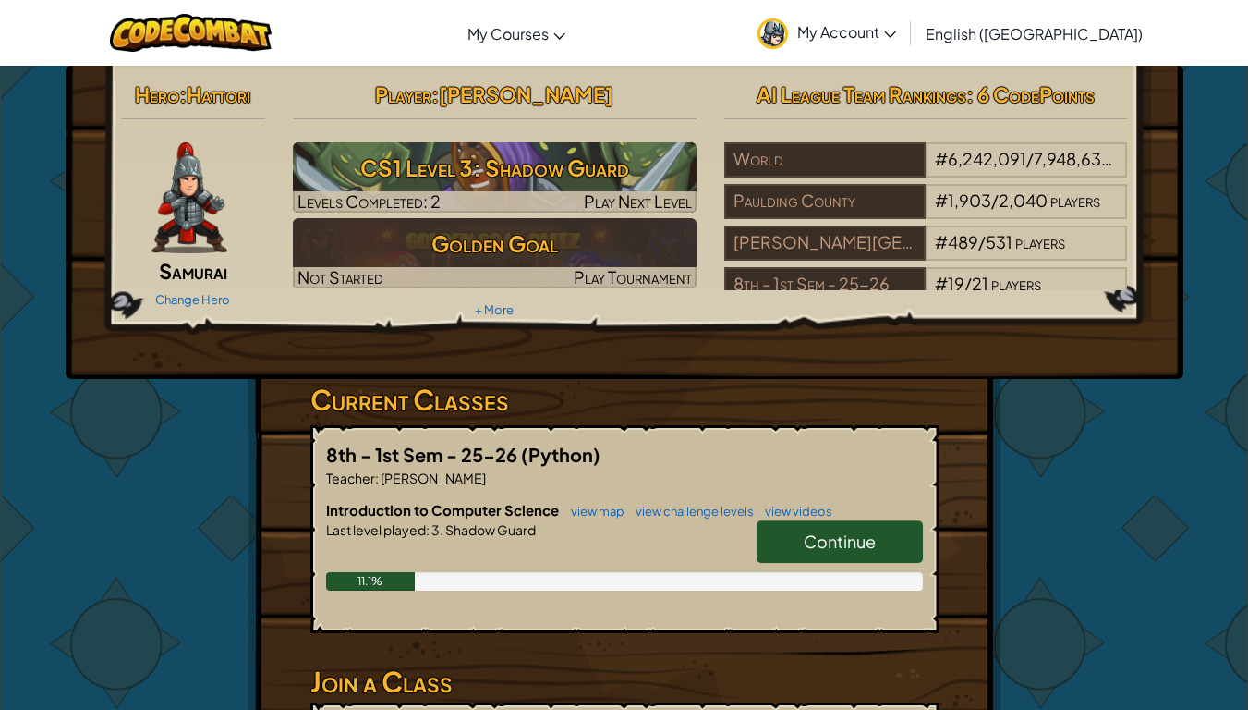
click at [187, 199] on img at bounding box center [190, 197] width 76 height 111
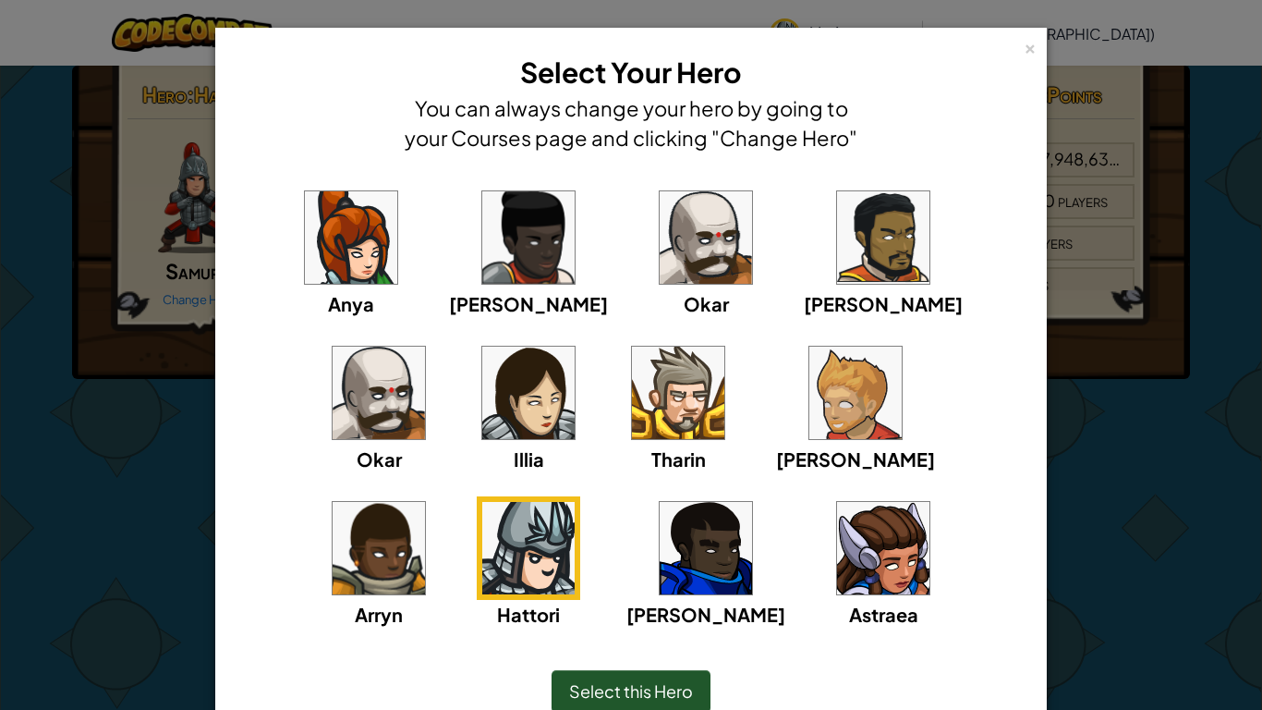
click at [660, 247] on img at bounding box center [706, 237] width 92 height 92
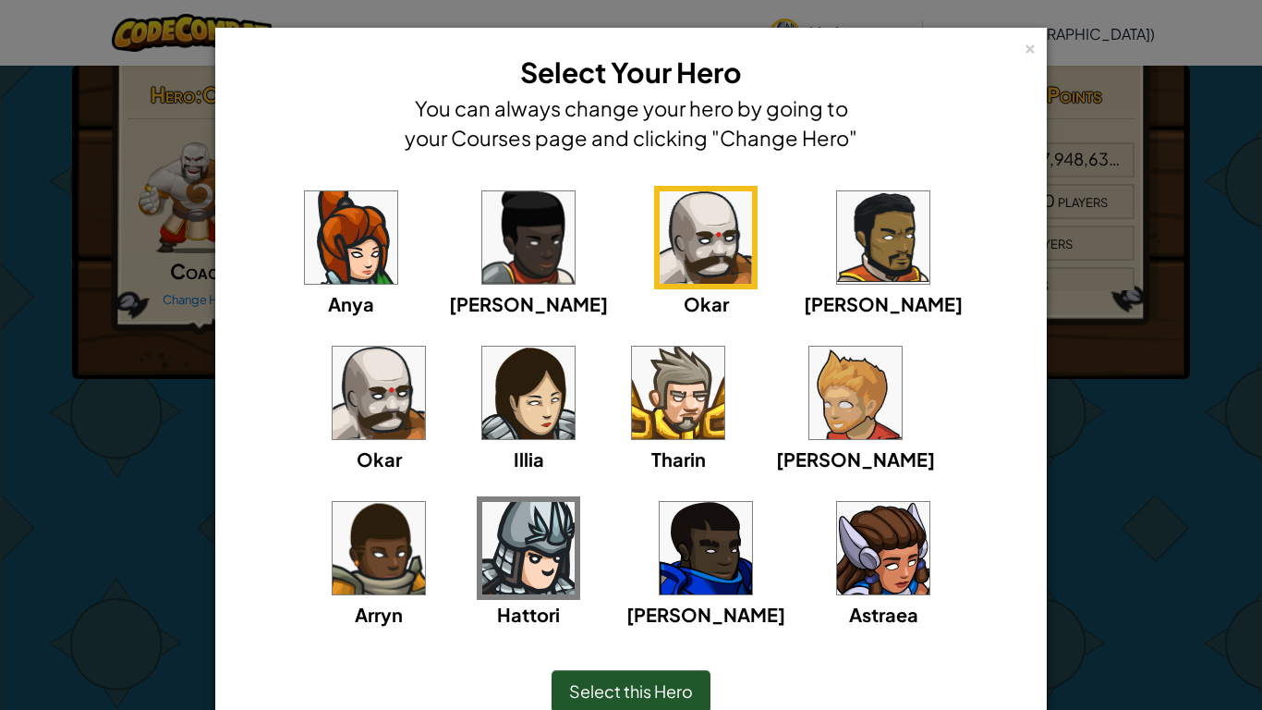
click at [638, 592] on span "Select this Hero" at bounding box center [631, 690] width 124 height 21
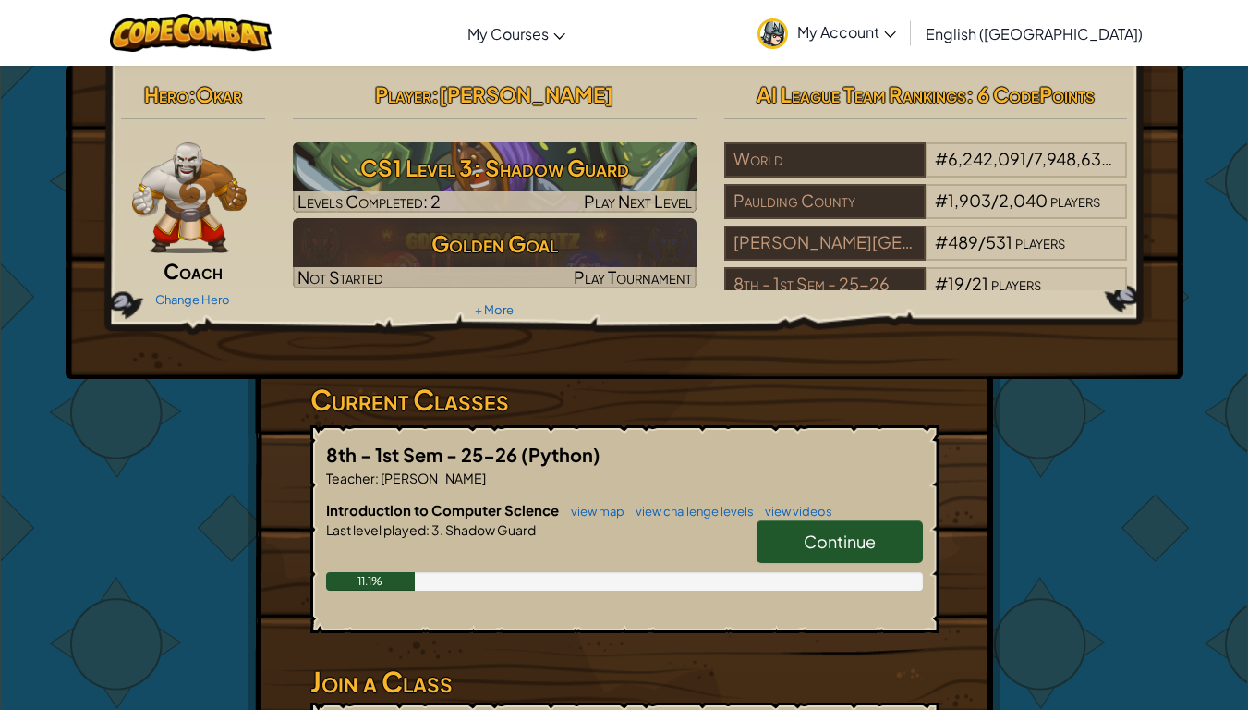
click at [205, 289] on div "Change Hero" at bounding box center [193, 299] width 145 height 30
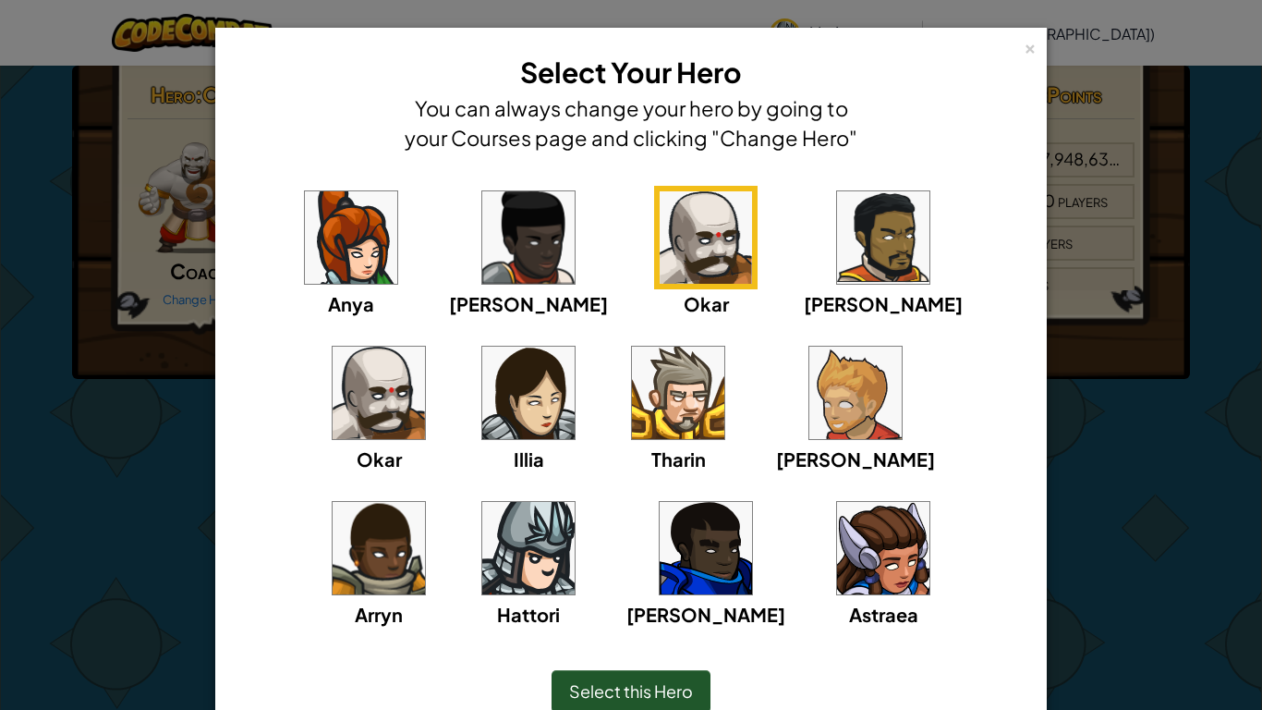
click at [1030, 45] on div "× Select Your Hero You can always change your hero by going to your Courses pag…" at bounding box center [630, 398] width 831 height 741
click at [1024, 45] on div "×" at bounding box center [1030, 45] width 13 height 19
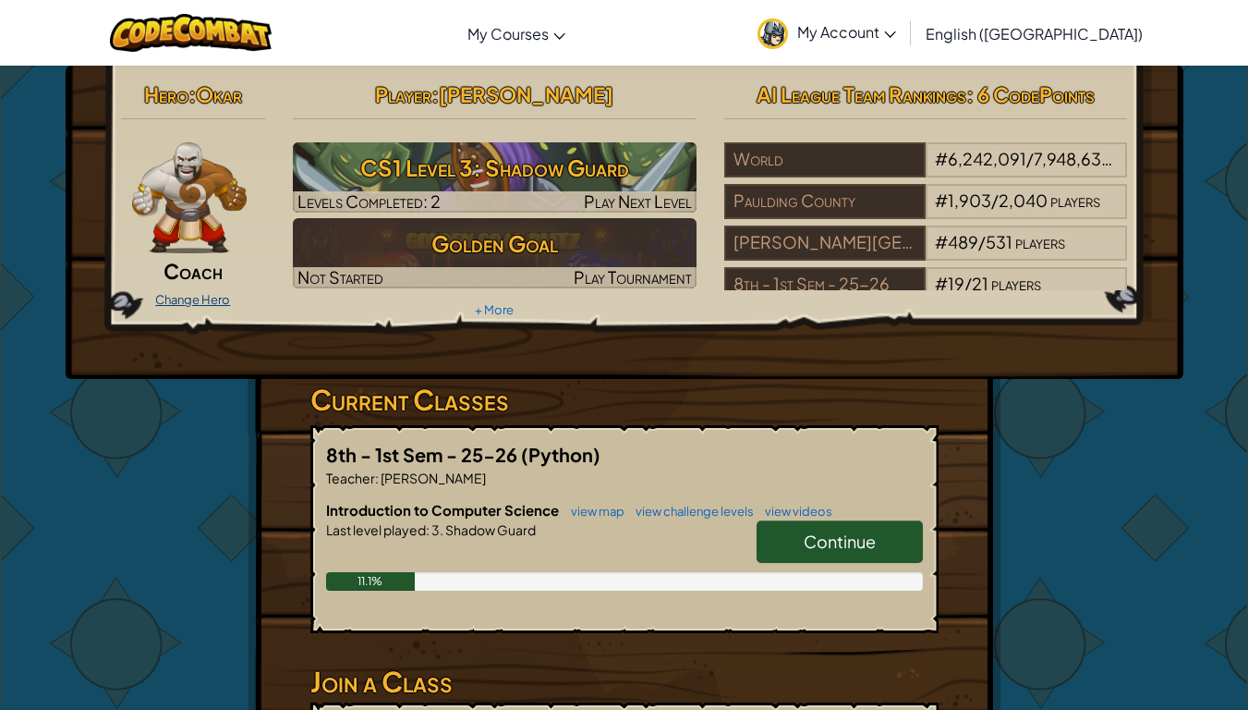
click at [179, 302] on link "Change Hero" at bounding box center [192, 299] width 75 height 15
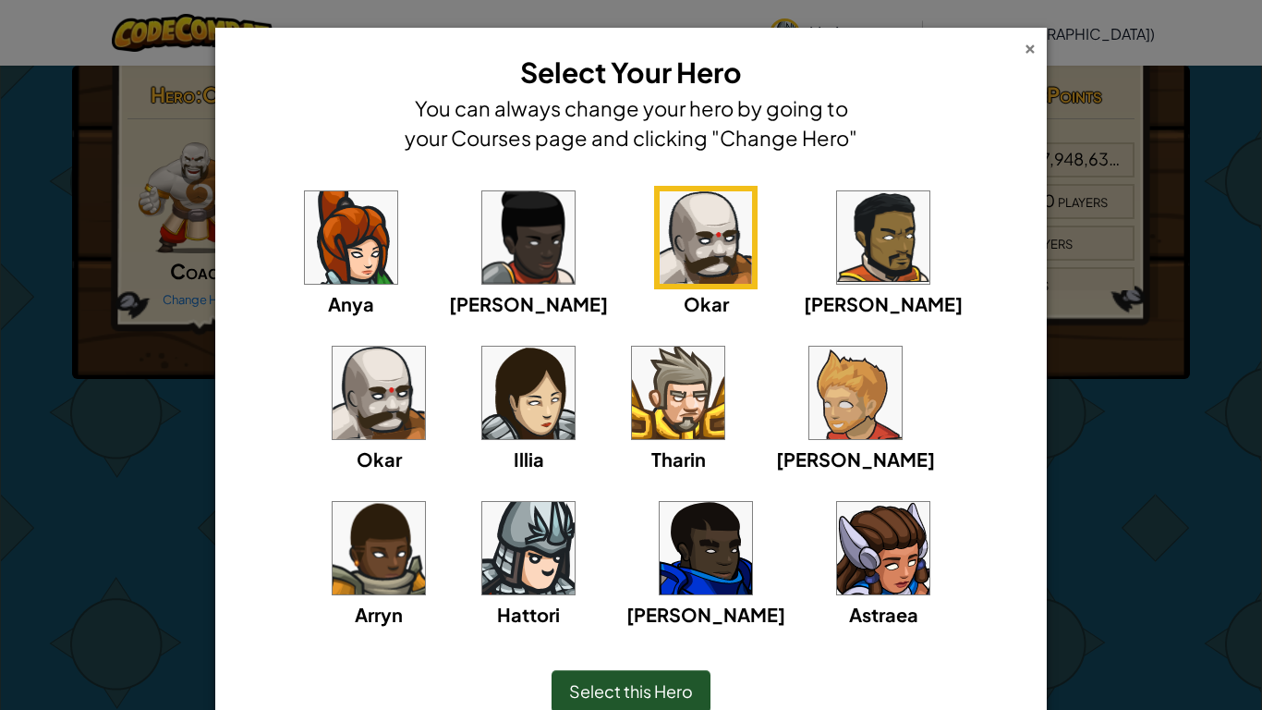
click at [1024, 45] on div "×" at bounding box center [1030, 45] width 13 height 19
